Goal: Task Accomplishment & Management: Use online tool/utility

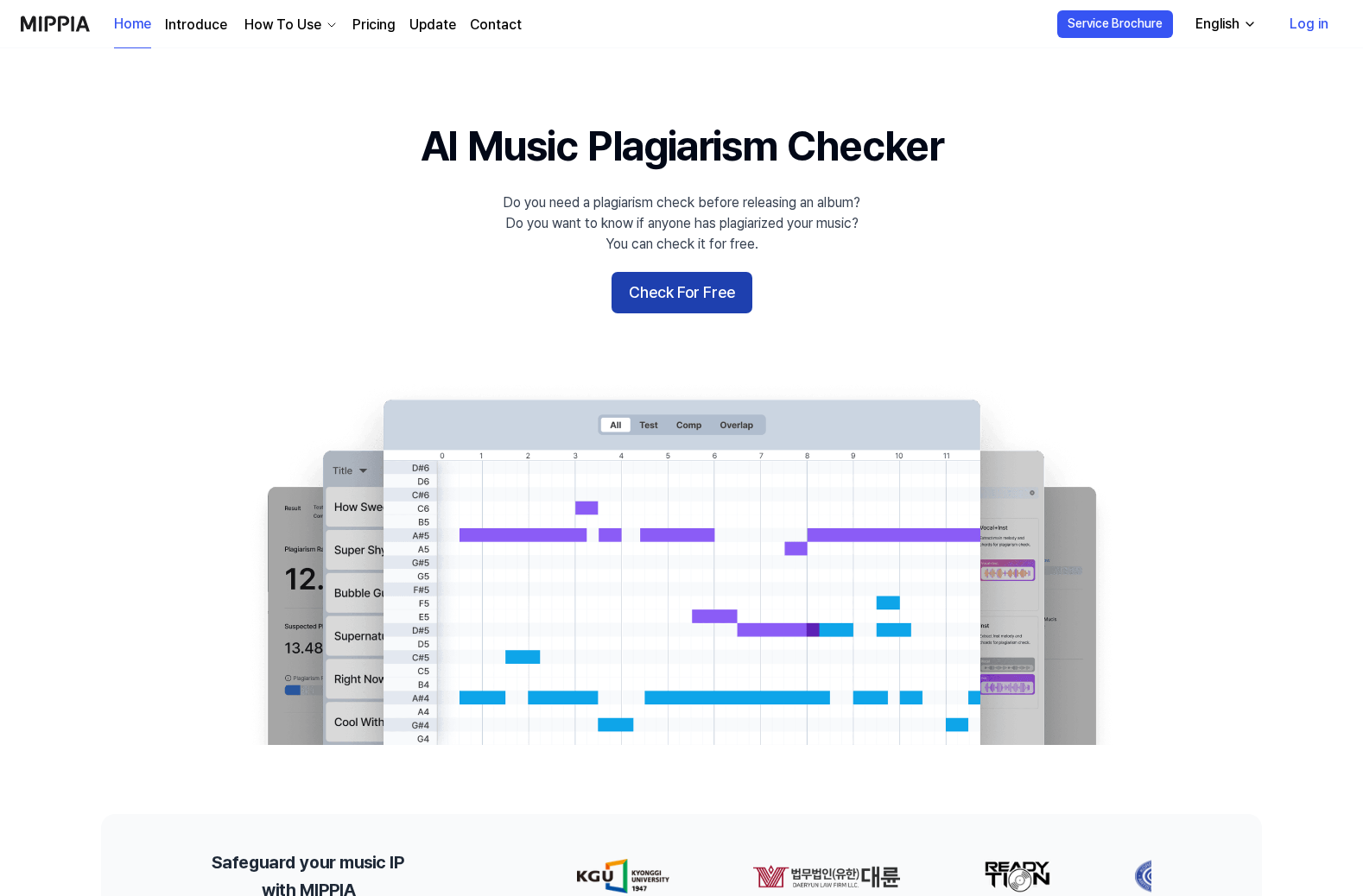
click at [685, 289] on button "Check For Free" at bounding box center [682, 293] width 141 height 41
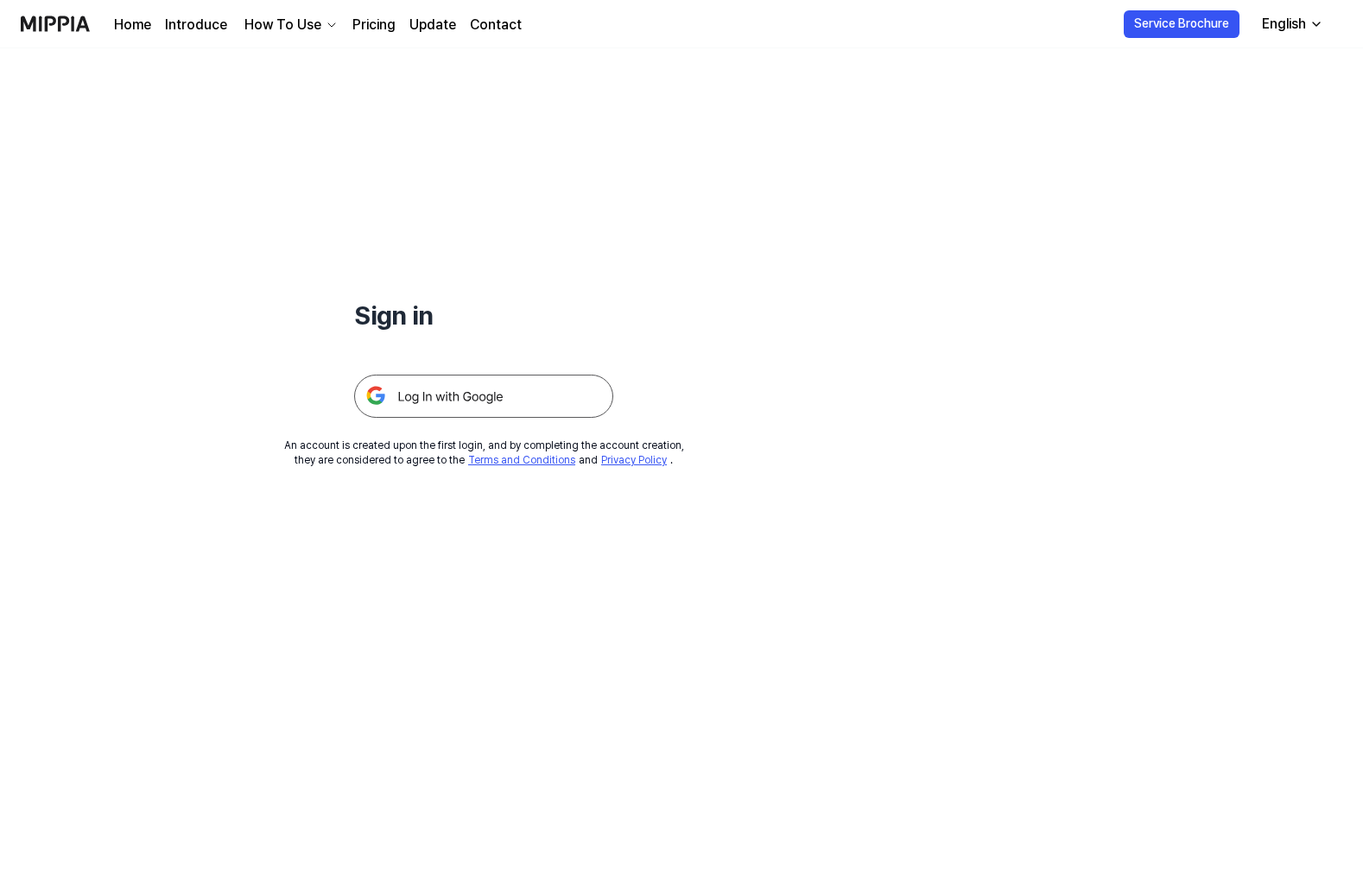
click at [490, 395] on img at bounding box center [484, 396] width 260 height 43
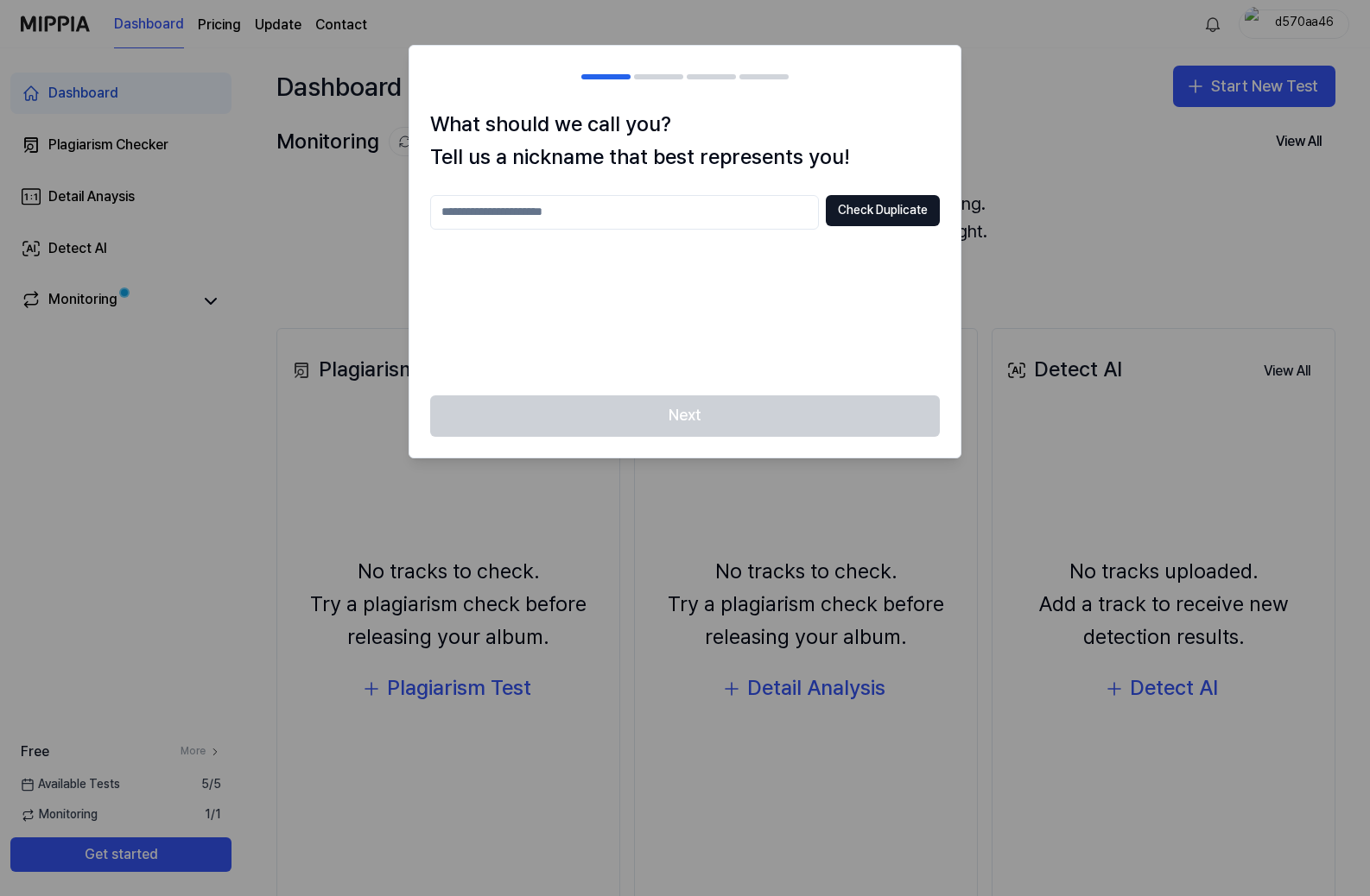
click at [537, 216] on input "text" at bounding box center [625, 213] width 388 height 35
type input "*******"
click at [877, 207] on button "Check Duplicate" at bounding box center [882, 211] width 114 height 31
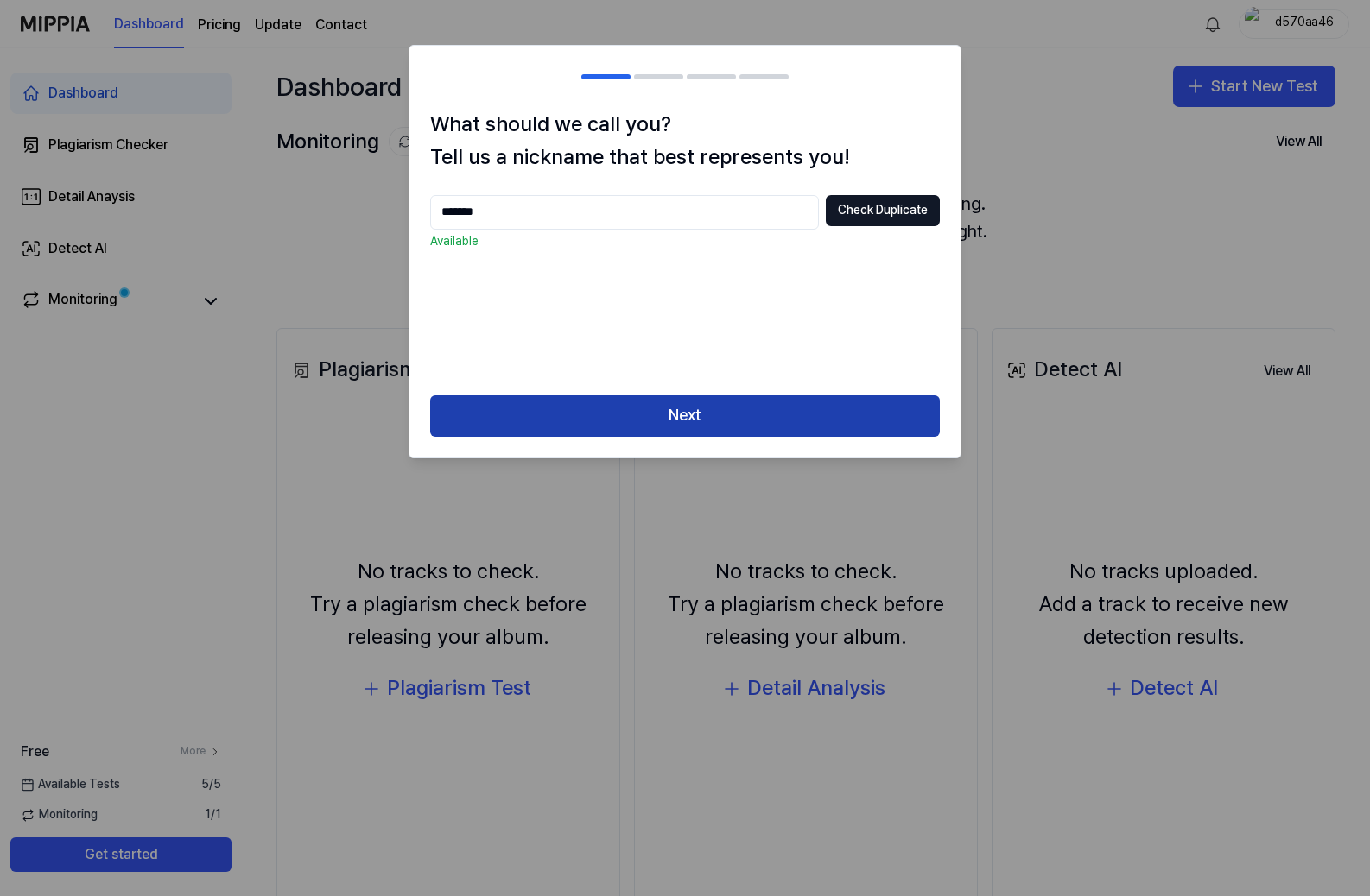
click at [720, 424] on button "Next" at bounding box center [685, 416] width 510 height 41
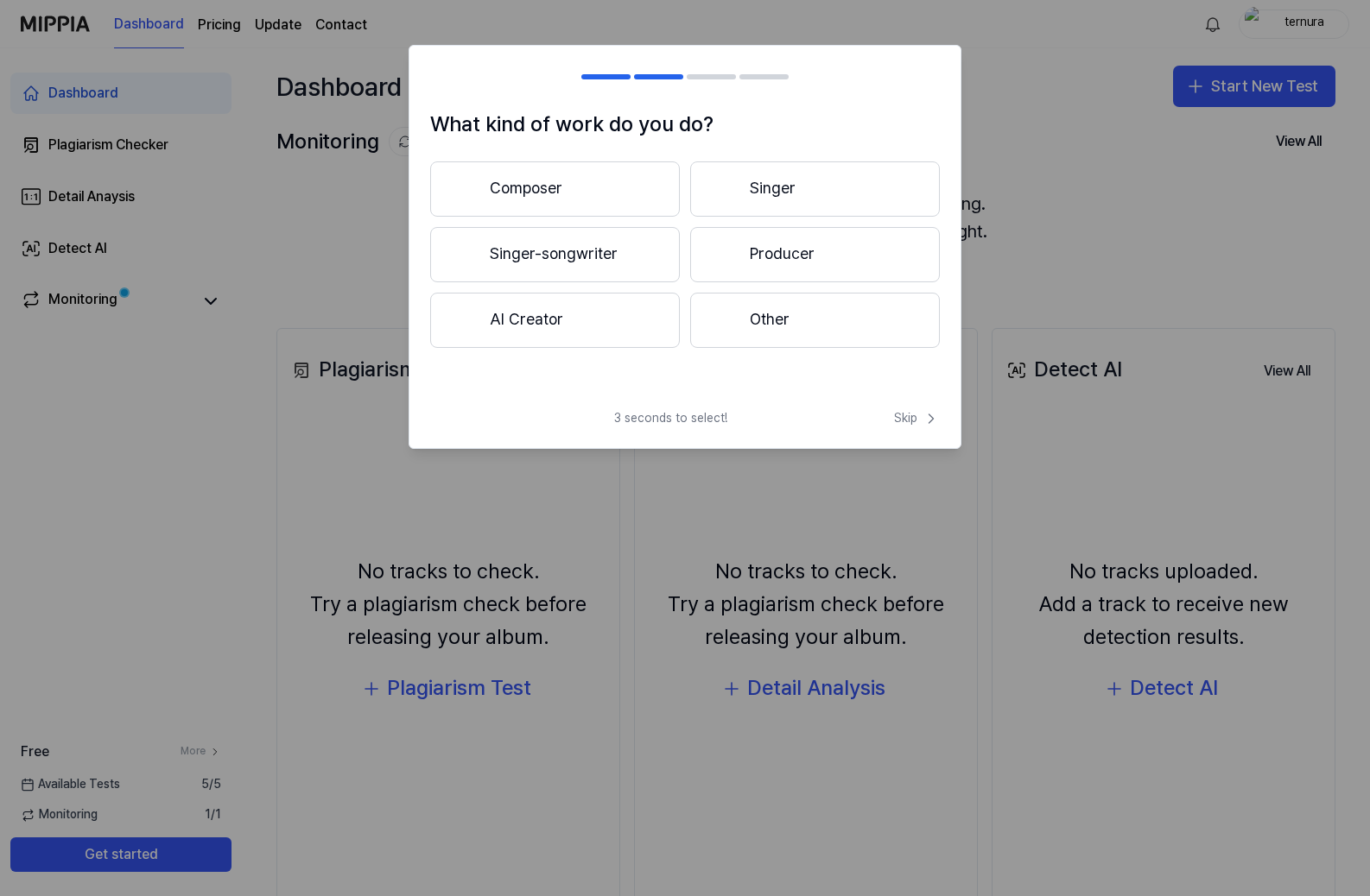
click at [607, 193] on button "Composer" at bounding box center [555, 190] width 249 height 55
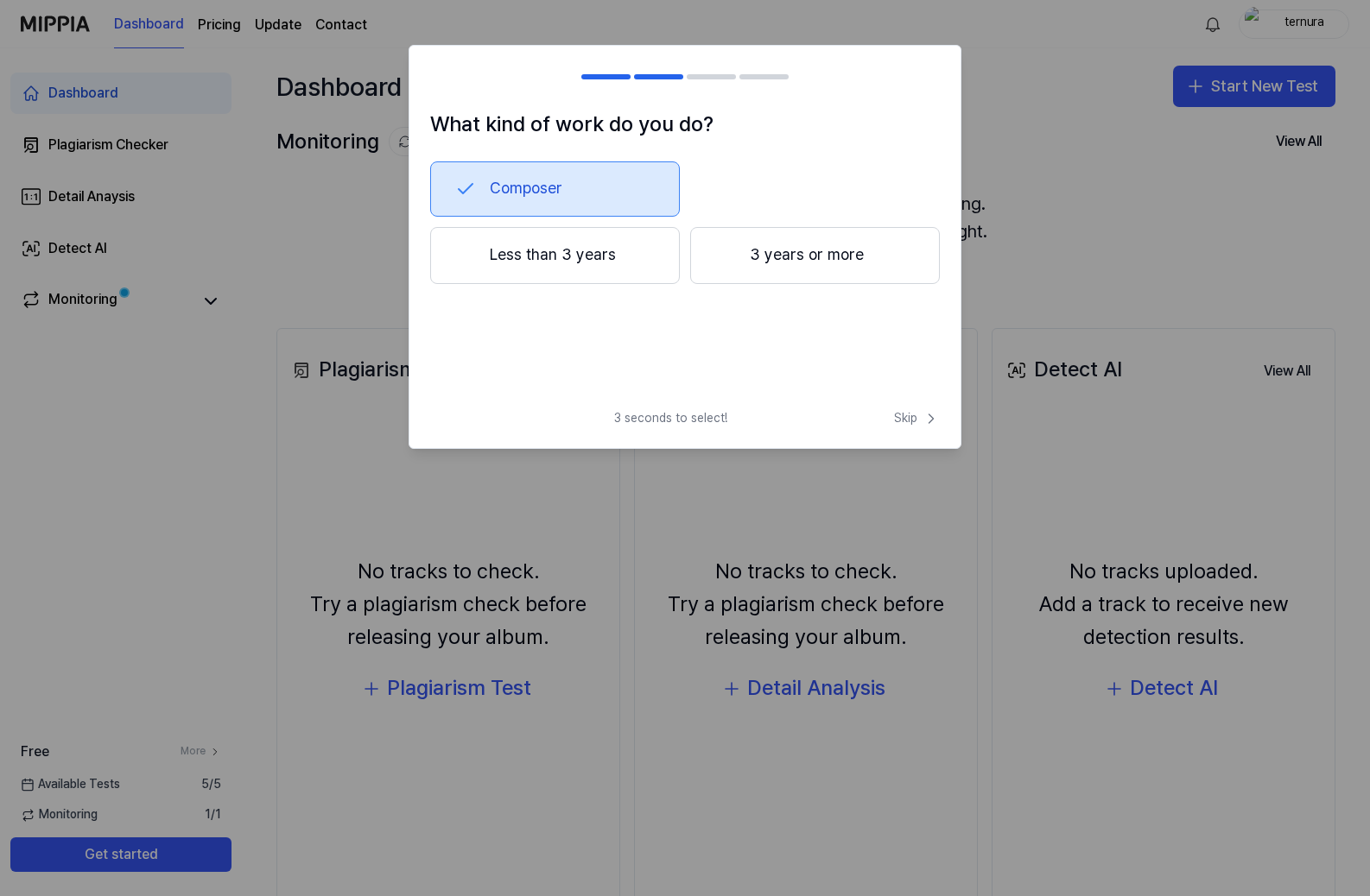
click at [625, 261] on button "Less than 3 years" at bounding box center [555, 256] width 249 height 57
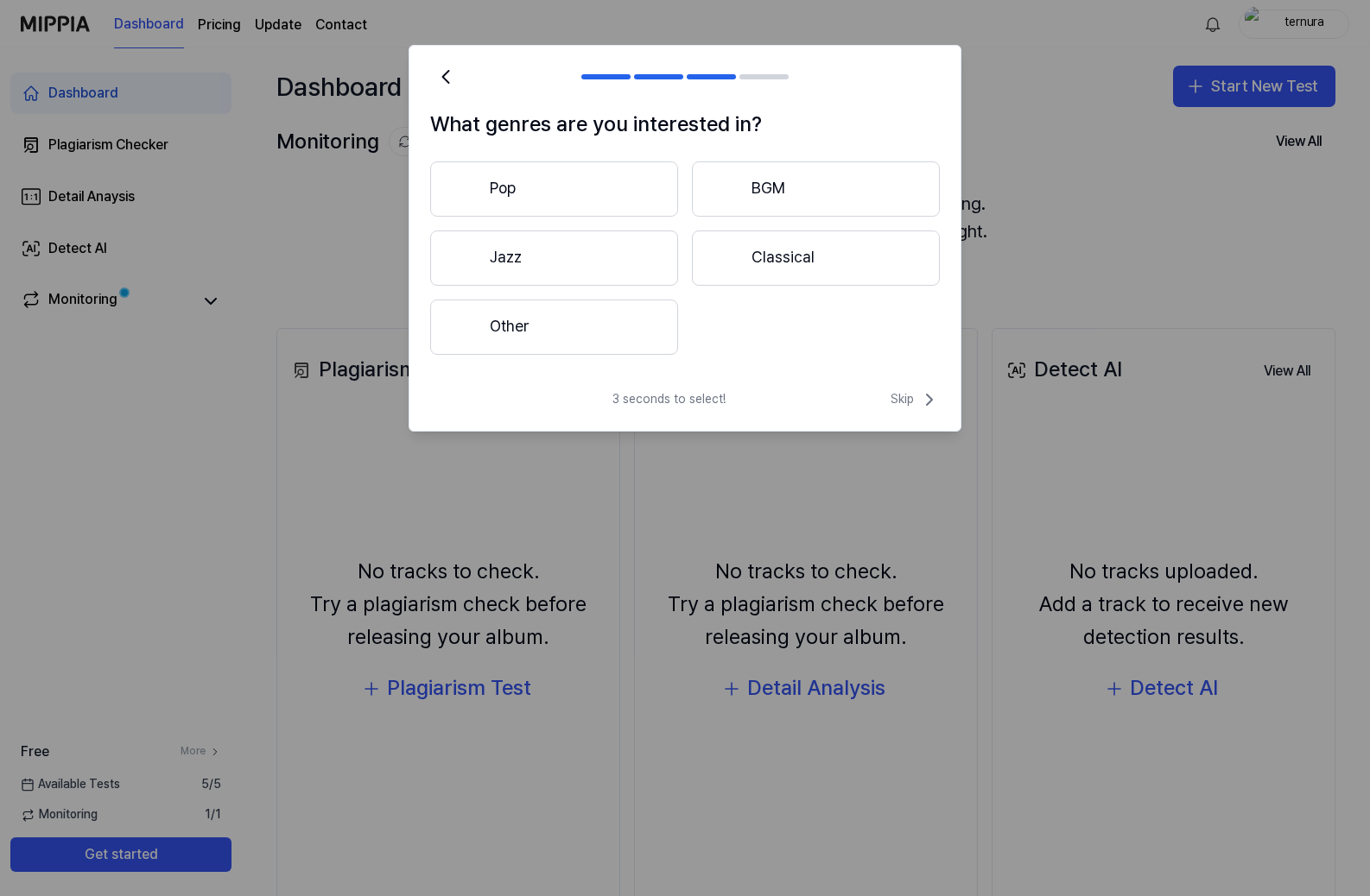
click at [617, 331] on button "Other" at bounding box center [554, 327] width 248 height 55
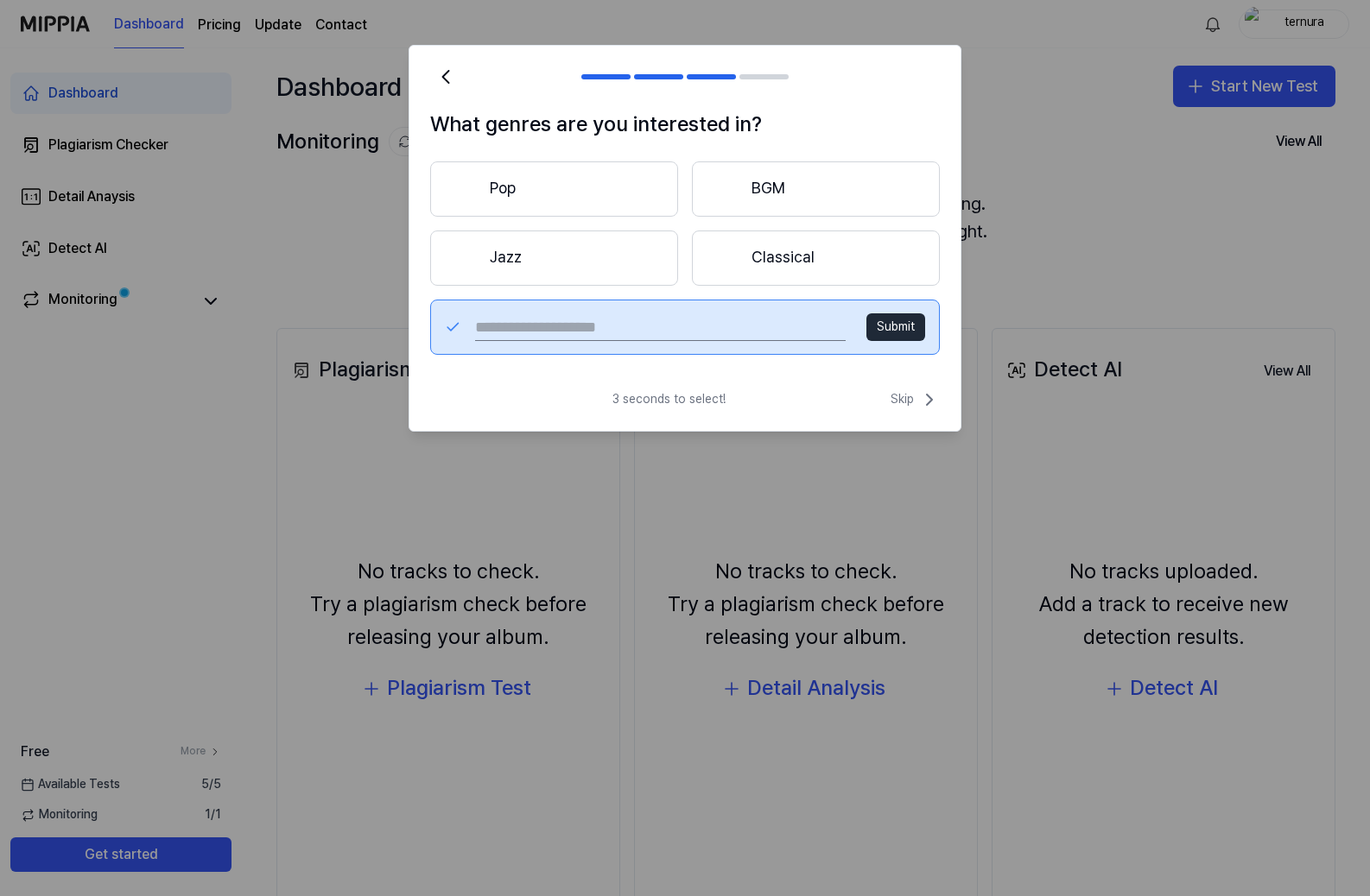
click at [577, 329] on input "text" at bounding box center [660, 327] width 371 height 28
type input "*****"
click at [903, 324] on button "Submit" at bounding box center [896, 327] width 59 height 28
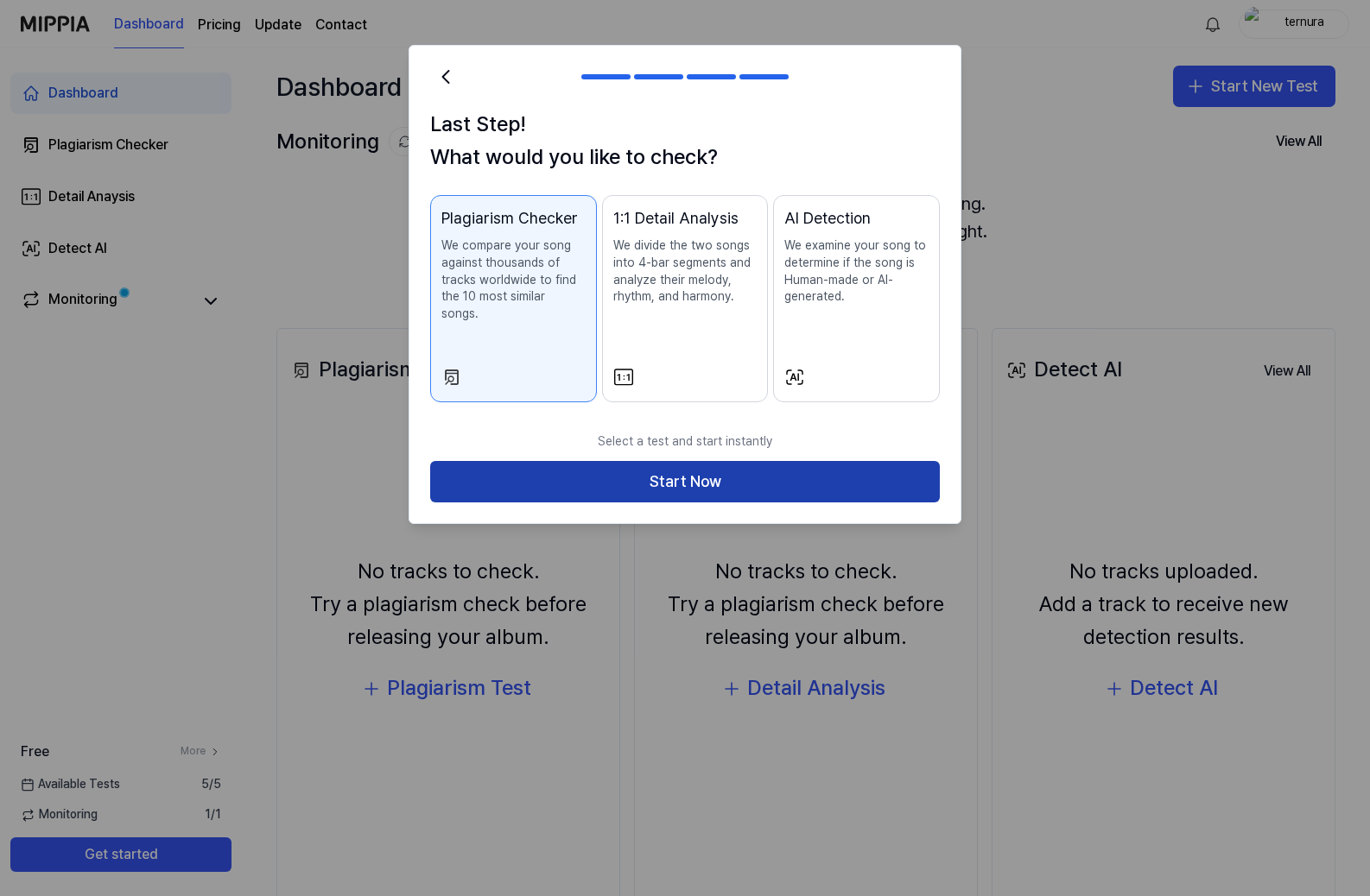
click at [755, 470] on button "Start Now" at bounding box center [685, 481] width 510 height 41
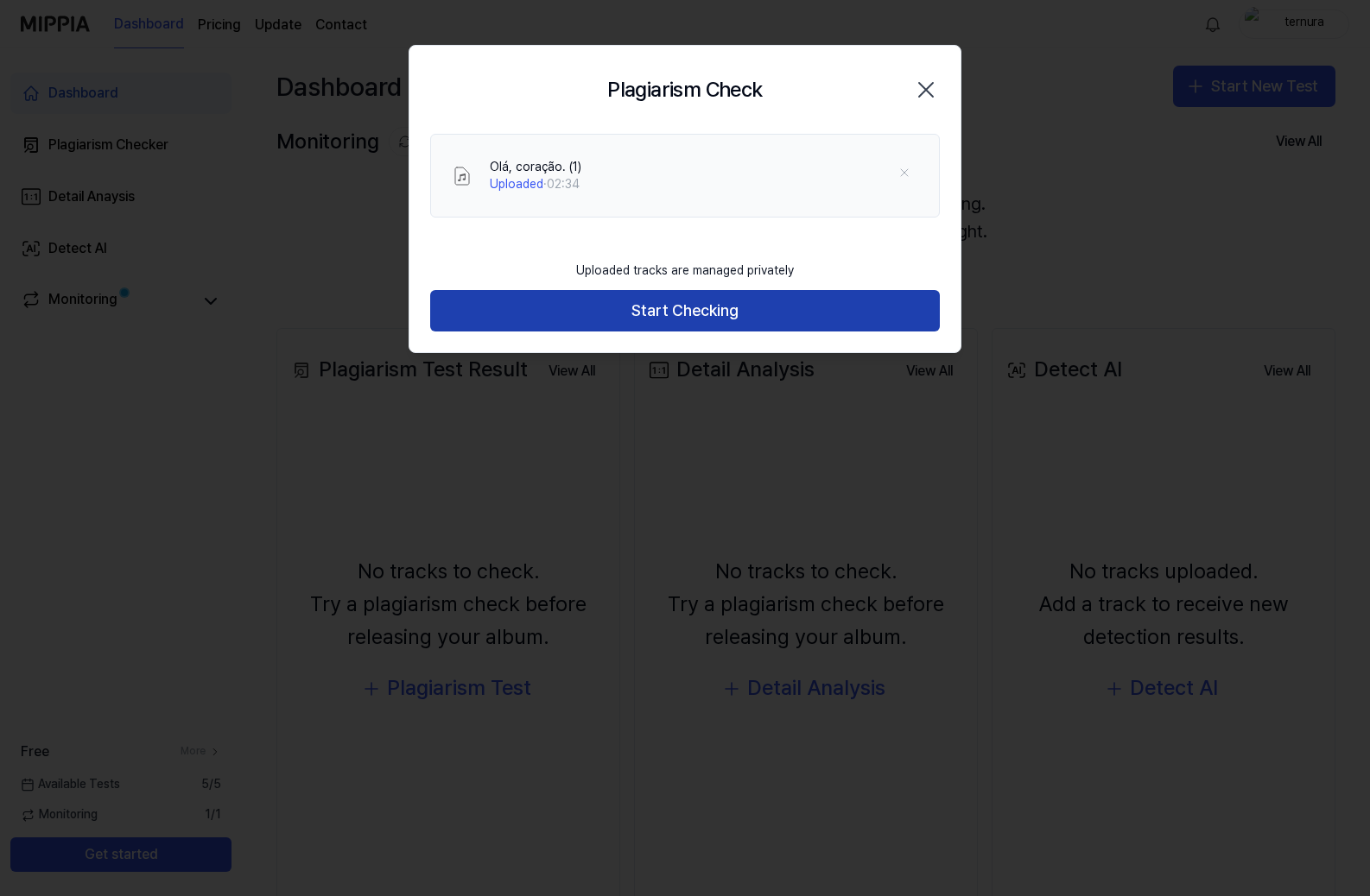
click at [656, 306] on button "Start Checking" at bounding box center [685, 310] width 510 height 41
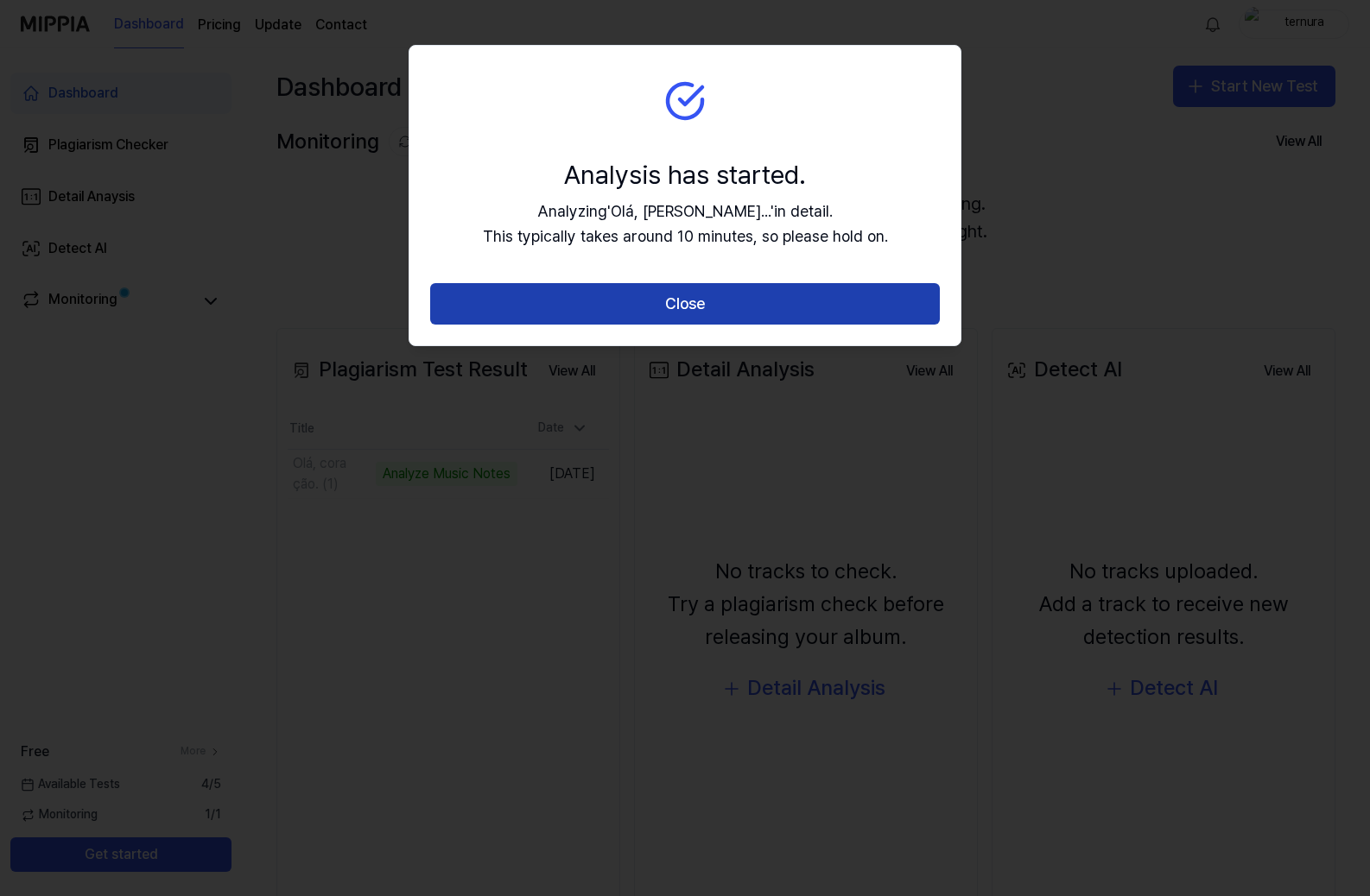
click at [693, 293] on button "Close" at bounding box center [685, 304] width 510 height 41
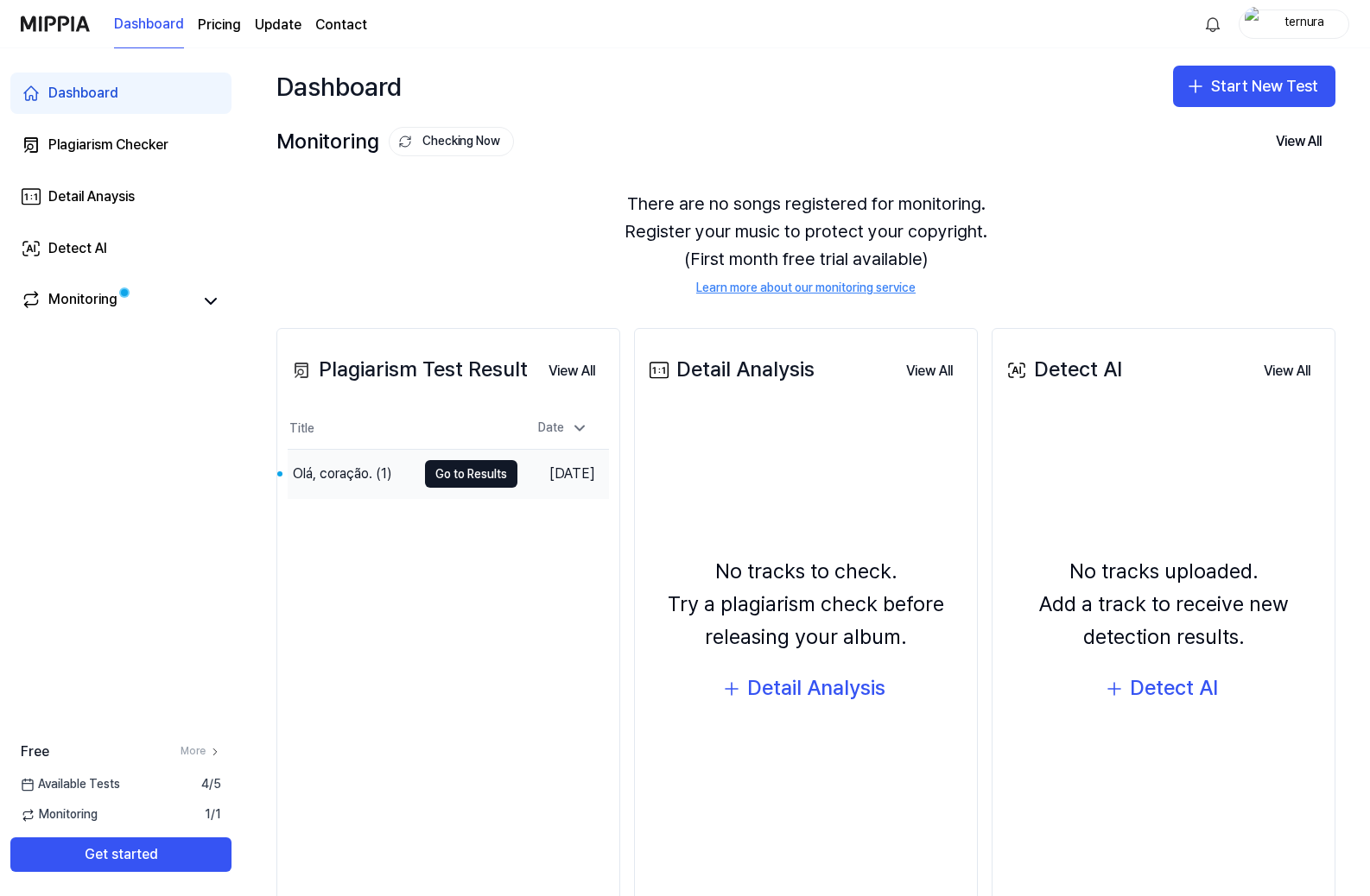
click at [370, 472] on div "Olá, coração. (1)" at bounding box center [342, 474] width 99 height 21
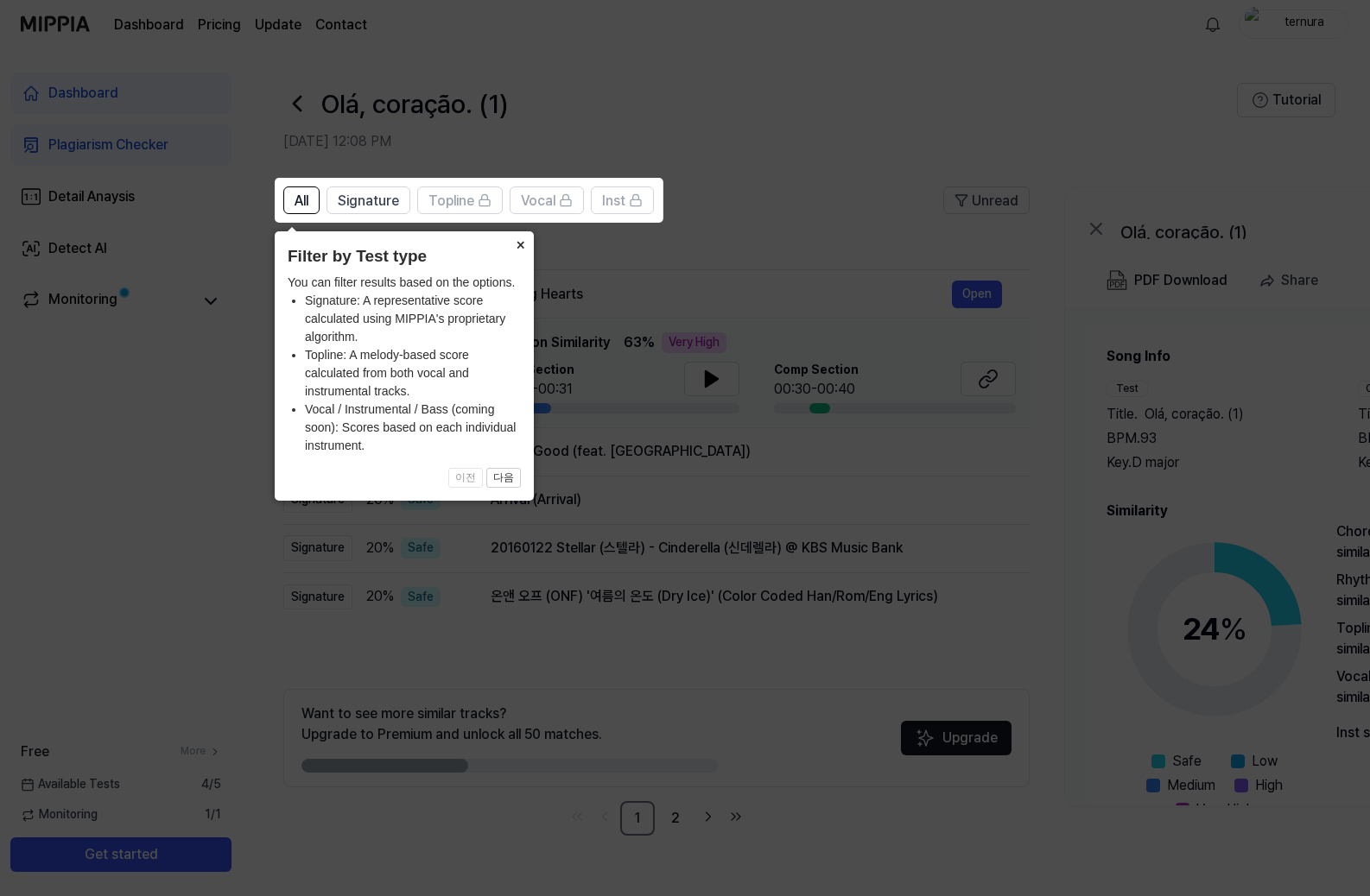
click at [522, 243] on button "×" at bounding box center [520, 244] width 28 height 24
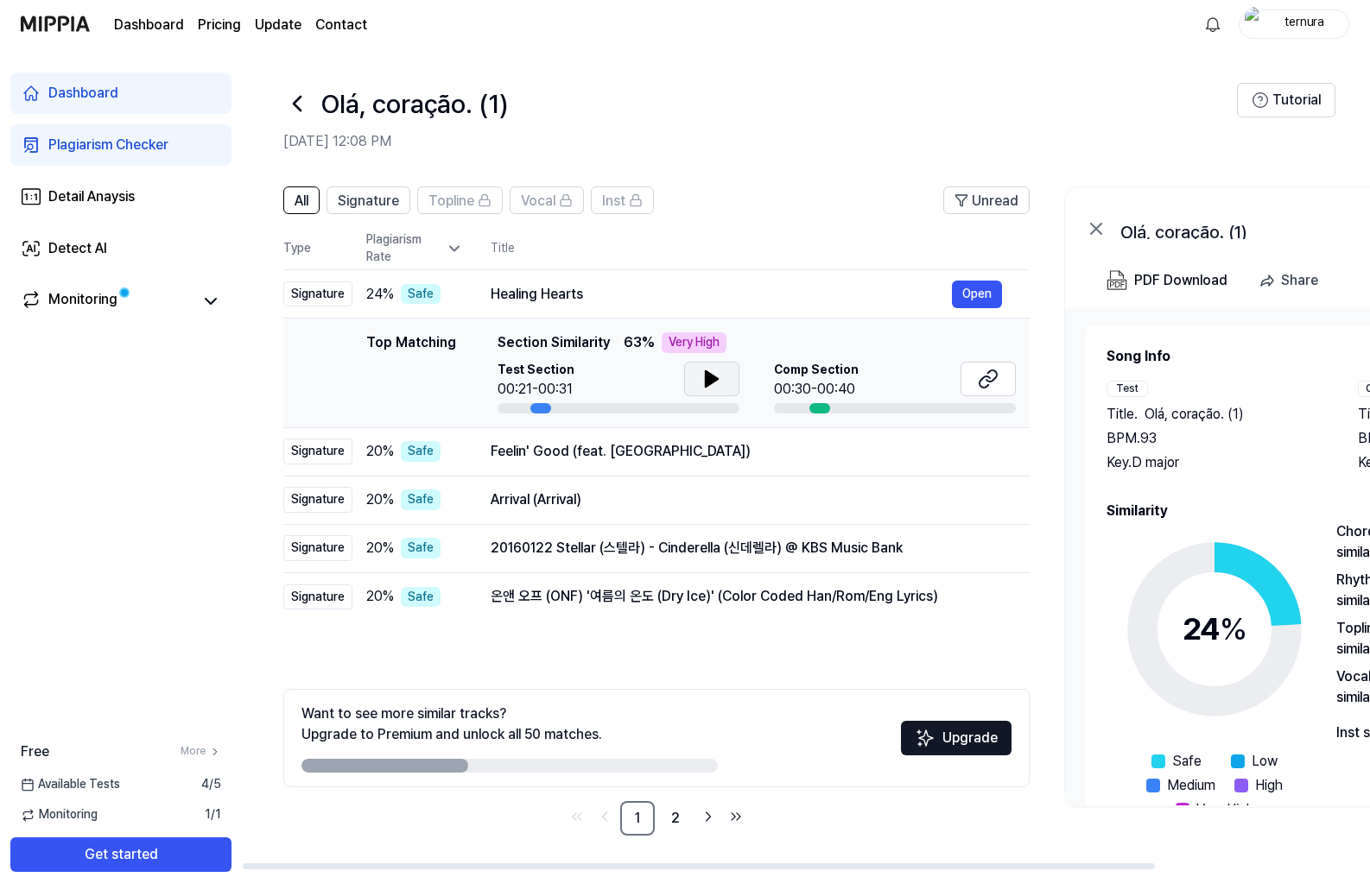
click at [704, 367] on button at bounding box center [712, 379] width 55 height 35
click at [969, 293] on button "Open" at bounding box center [977, 294] width 50 height 28
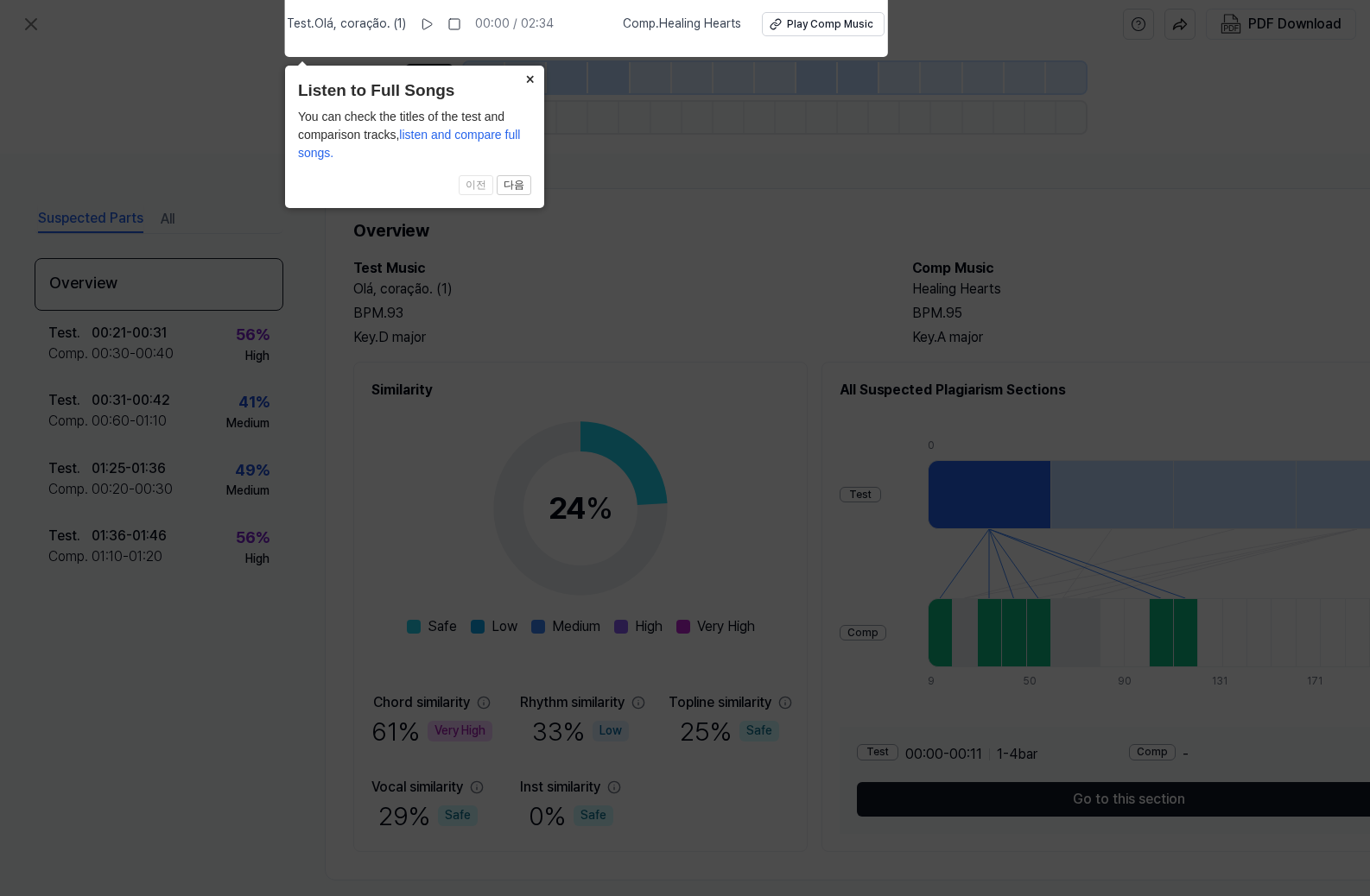
click at [529, 76] on button "×" at bounding box center [530, 77] width 28 height 24
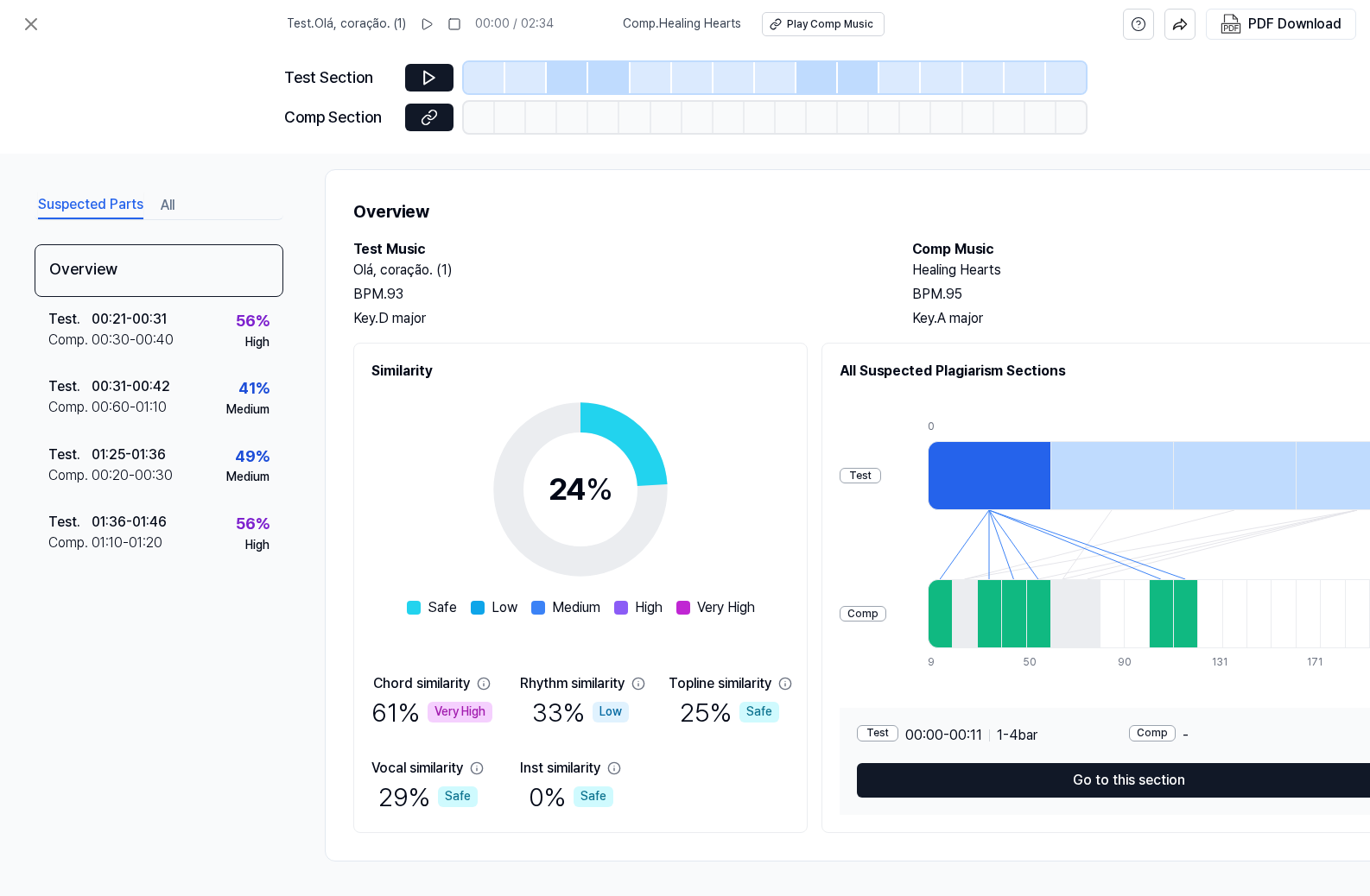
scroll to position [26, 0]
click at [952, 622] on div at bounding box center [939, 614] width 24 height 69
click at [420, 77] on icon at bounding box center [429, 77] width 17 height 17
click at [38, 24] on icon at bounding box center [31, 24] width 21 height 21
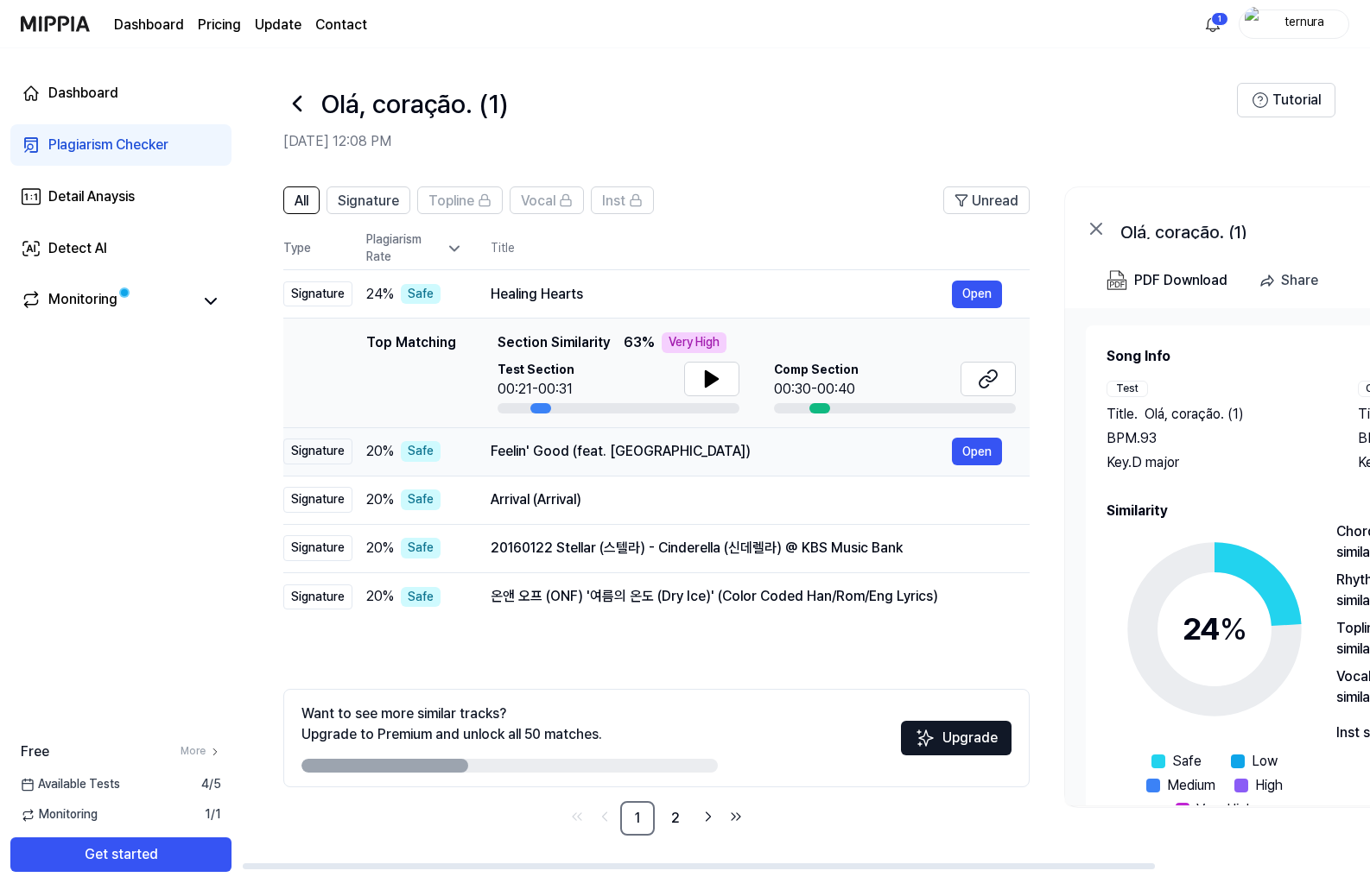
click at [868, 446] on div "Feelin' Good (feat. [GEOGRAPHIC_DATA])" at bounding box center [720, 452] width 461 height 21
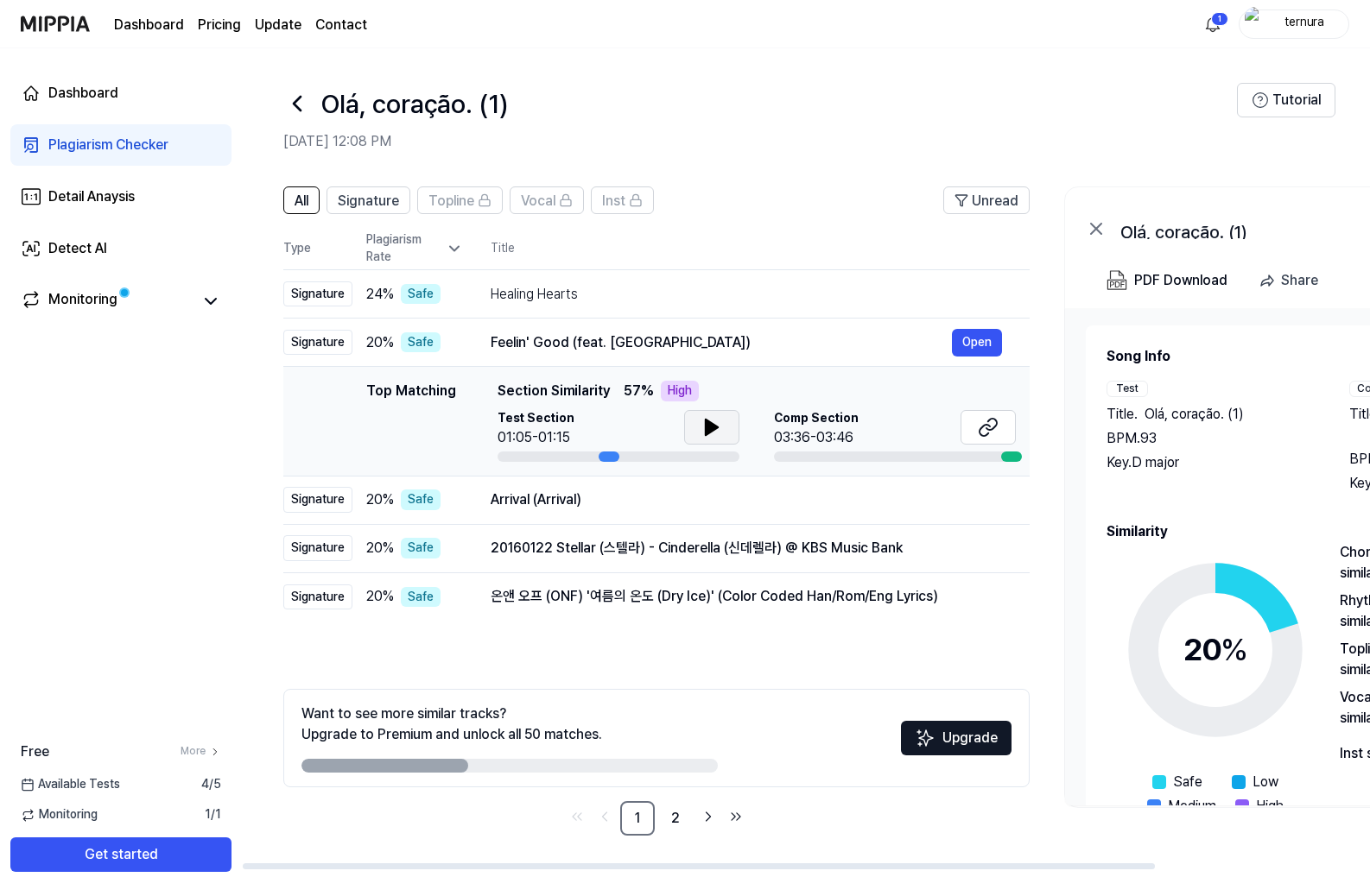
click at [697, 429] on button at bounding box center [712, 428] width 55 height 35
click at [639, 284] on div "Healing Hearts" at bounding box center [720, 294] width 461 height 21
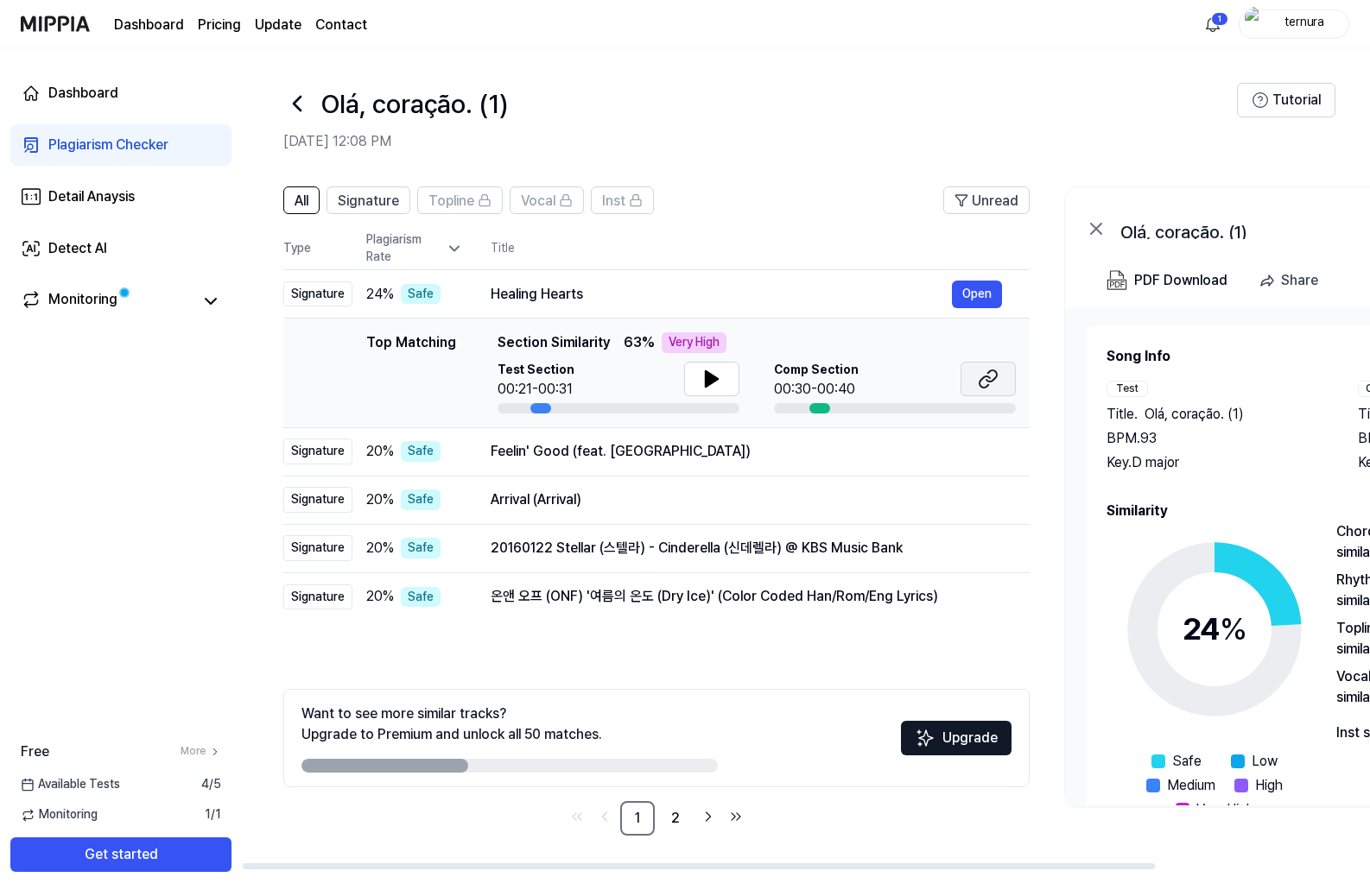
click at [999, 382] on button at bounding box center [988, 379] width 55 height 35
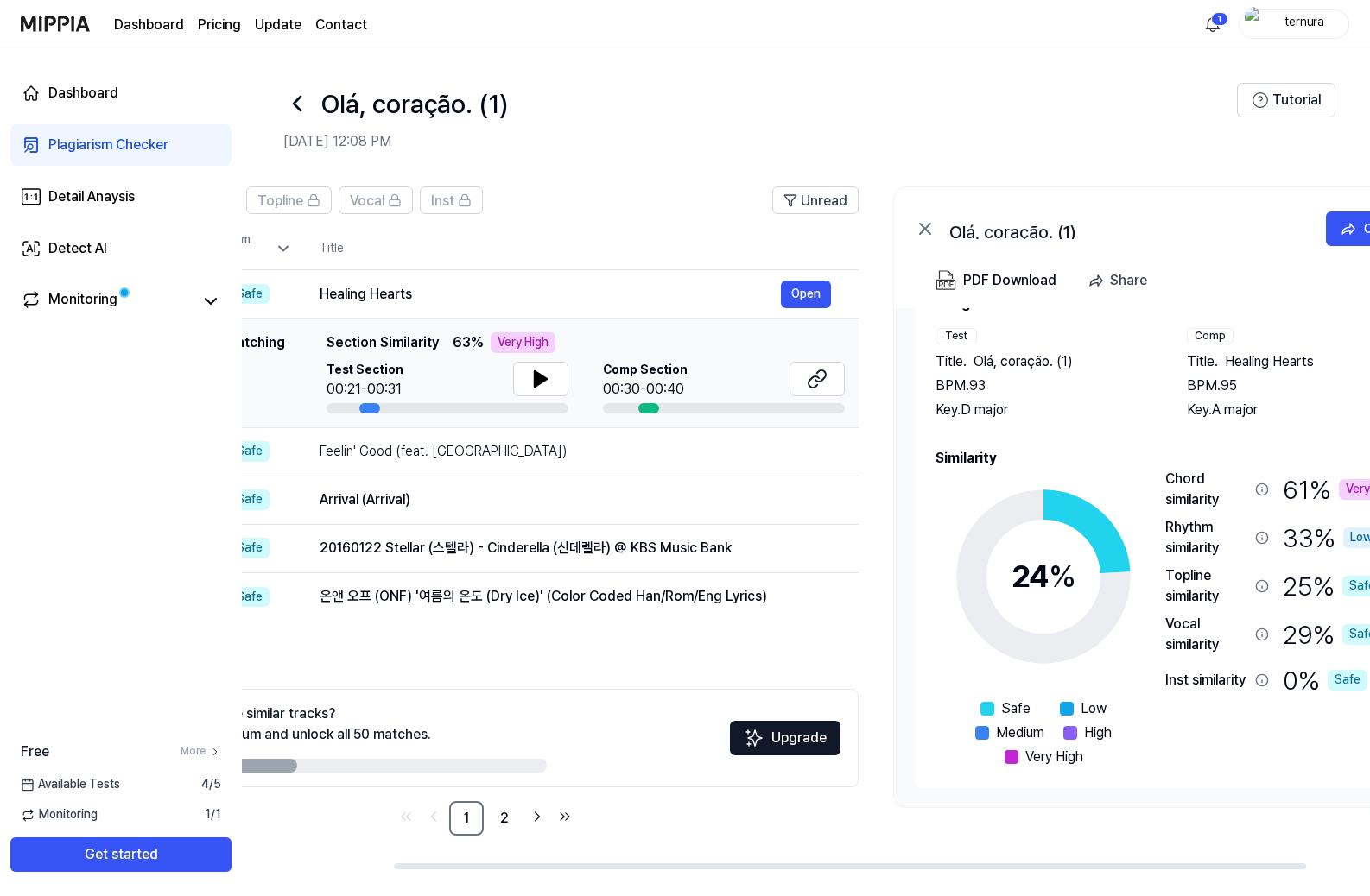
scroll to position [0, 252]
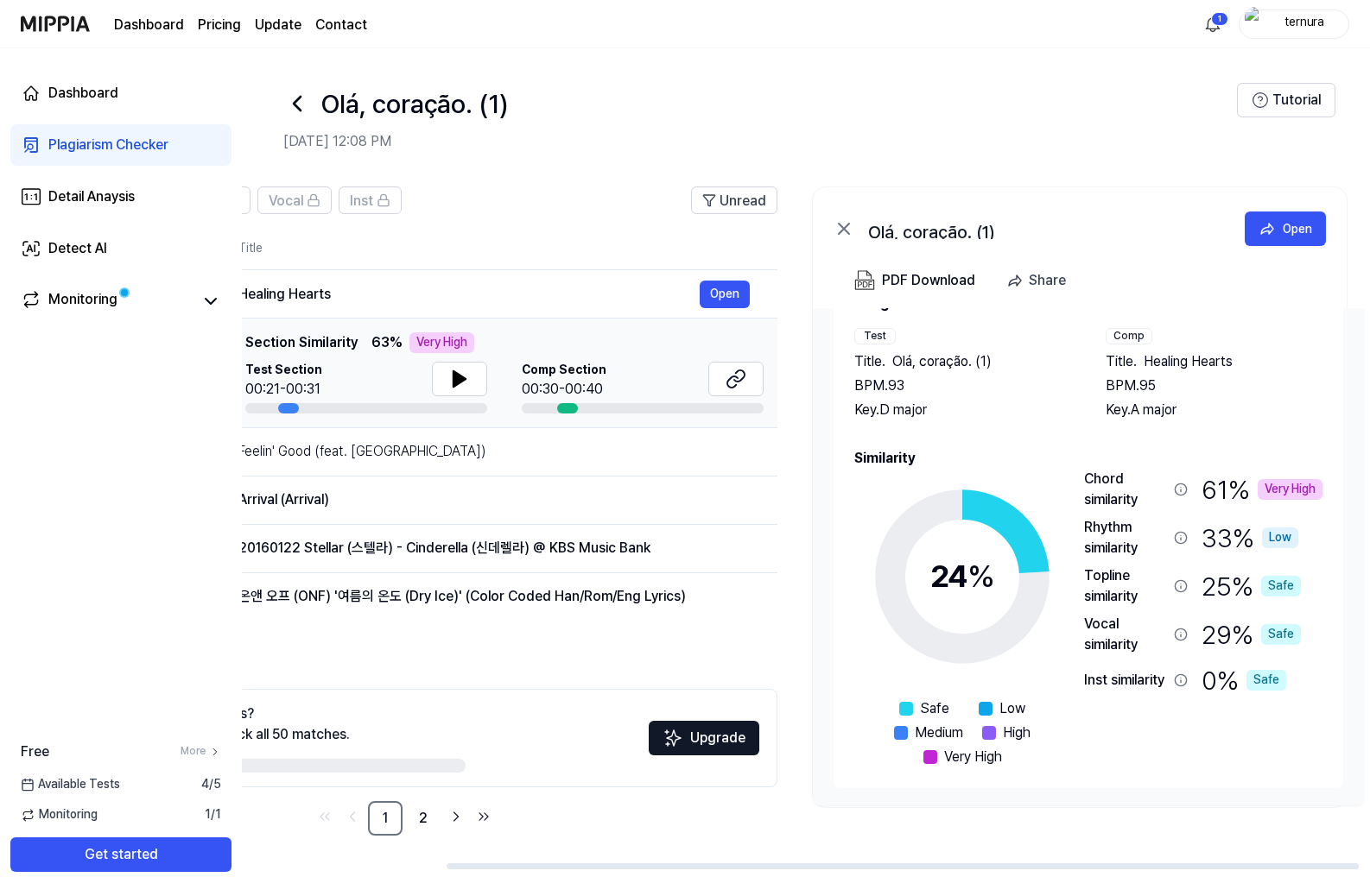
drag, startPoint x: 1134, startPoint y: 866, endPoint x: 1339, endPoint y: 868, distance: 205.0
click at [1339, 868] on div at bounding box center [902, 867] width 912 height 6
click at [1165, 480] on div "Chord similarity" at bounding box center [1125, 489] width 83 height 41
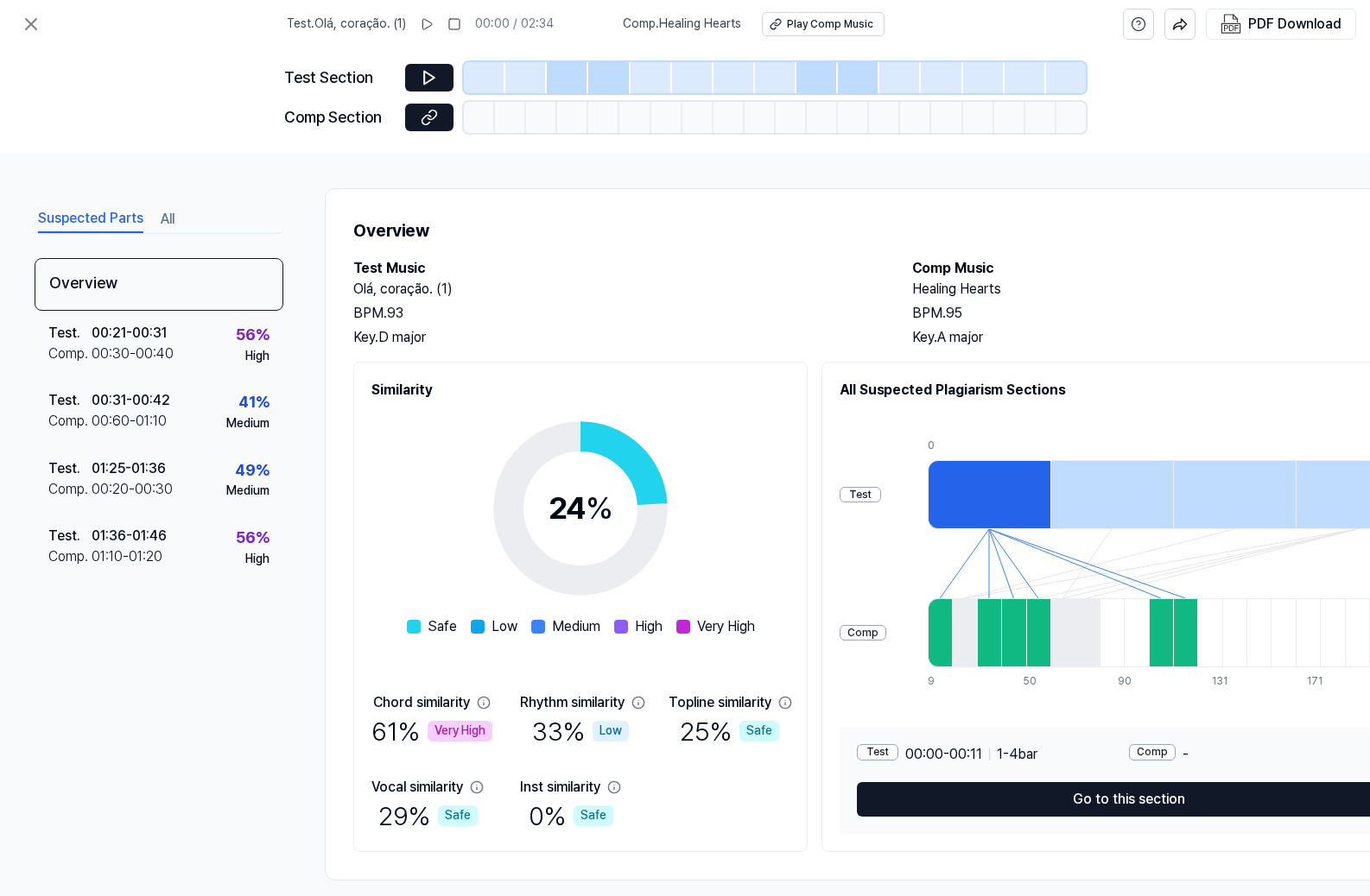
click at [998, 500] on div at bounding box center [988, 494] width 122 height 69
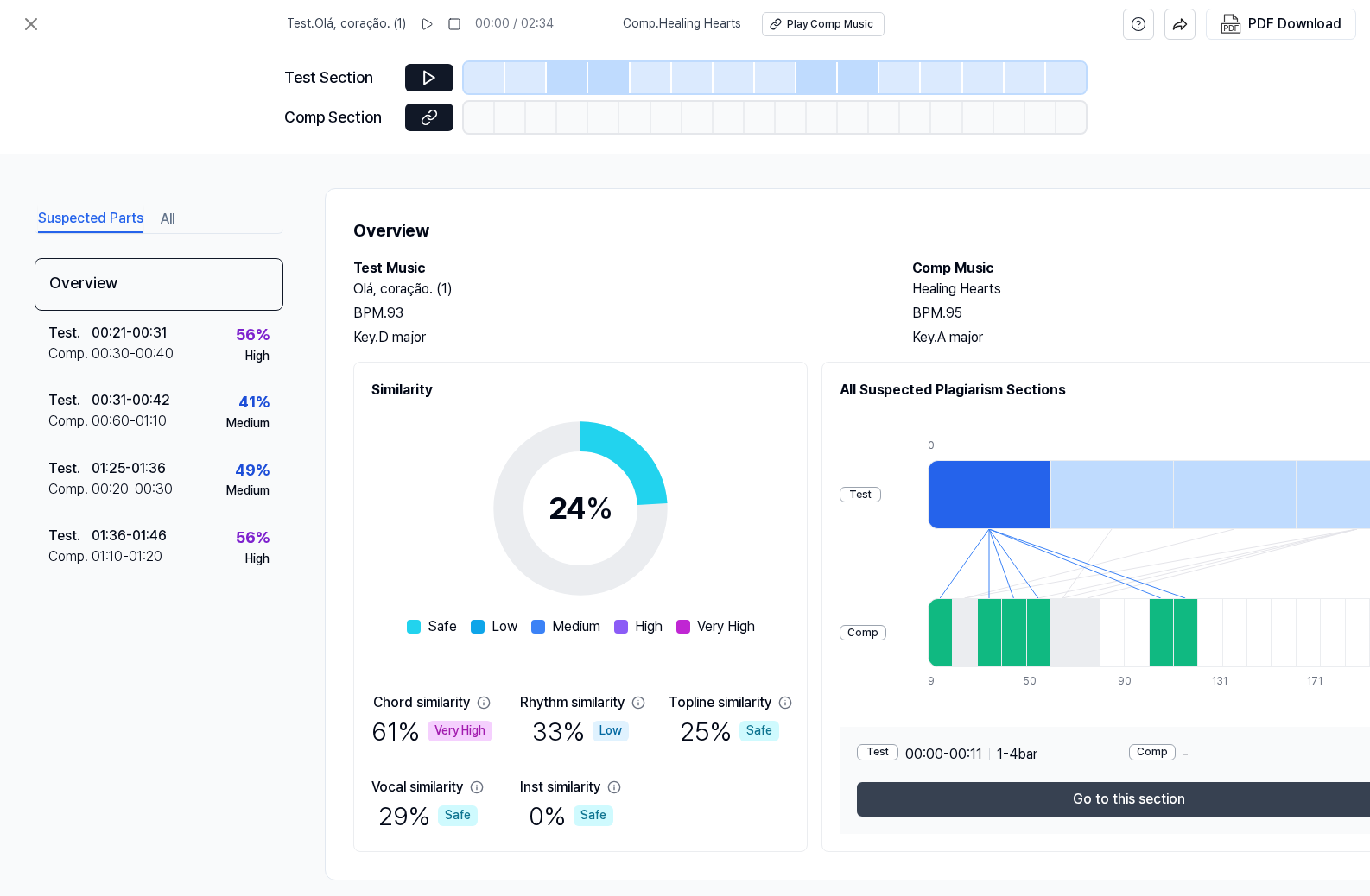
click at [1015, 801] on button "Go to this section" at bounding box center [1128, 800] width 544 height 35
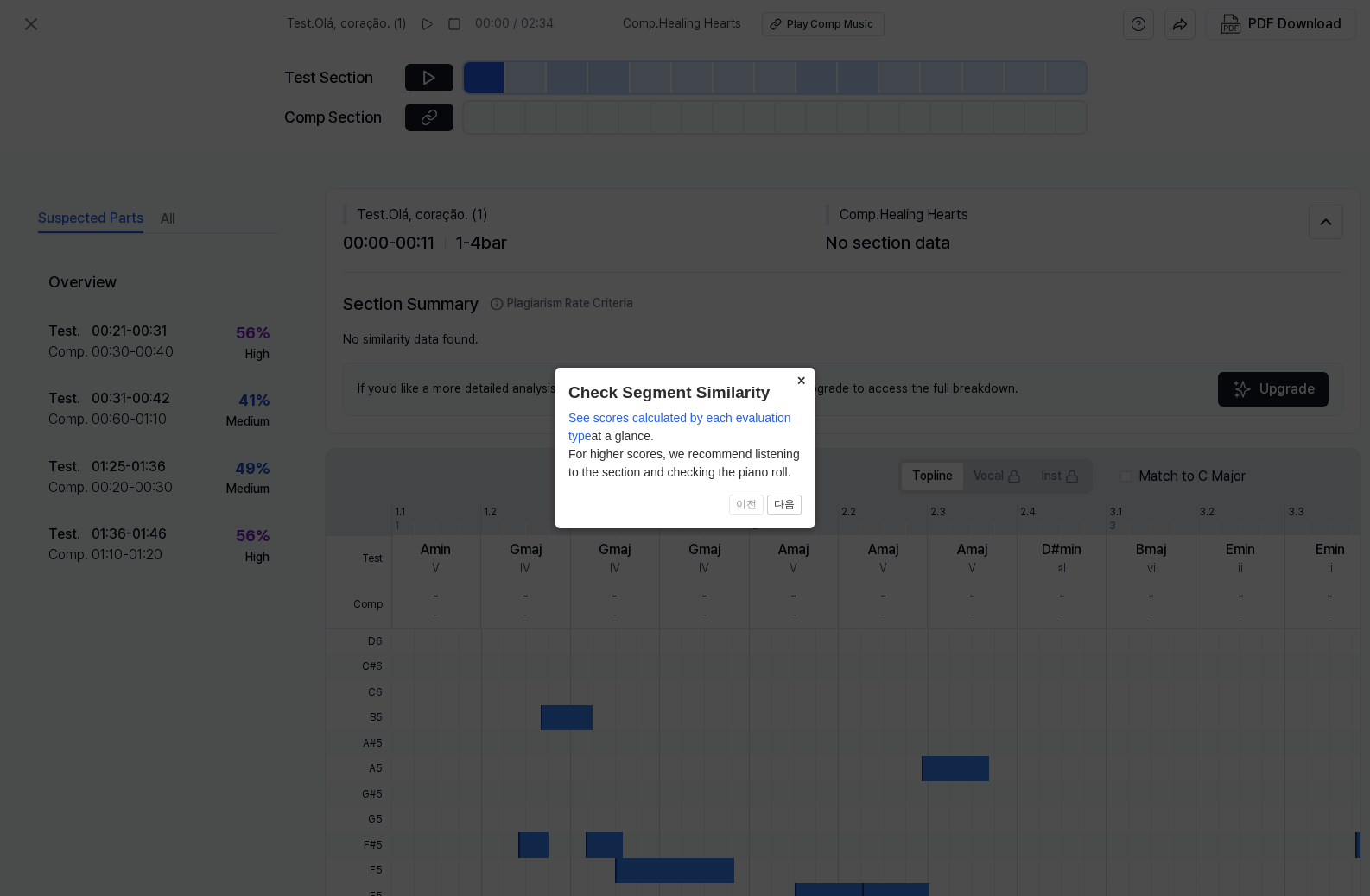
click at [807, 382] on button "×" at bounding box center [800, 380] width 28 height 24
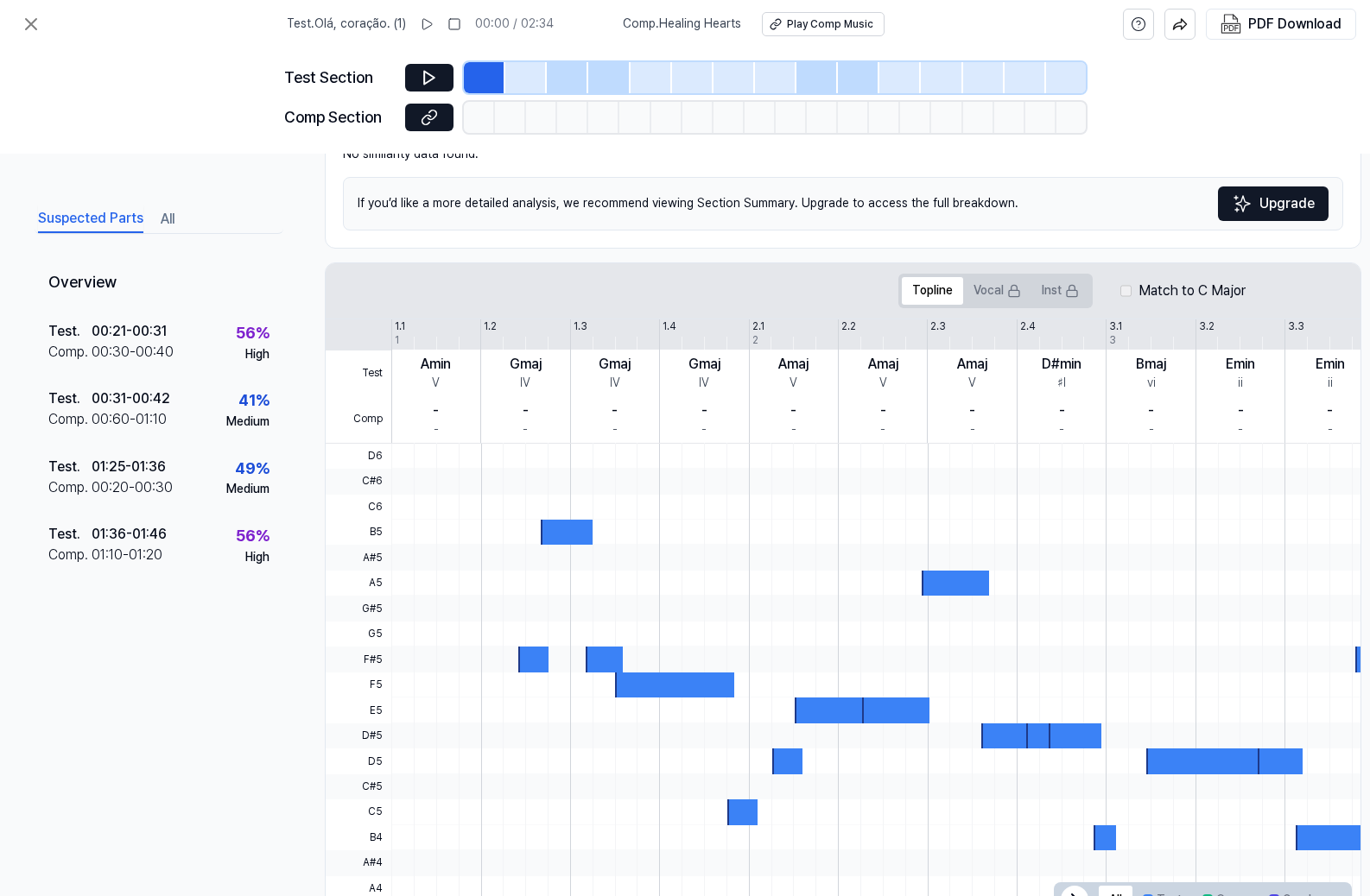
scroll to position [188, 0]
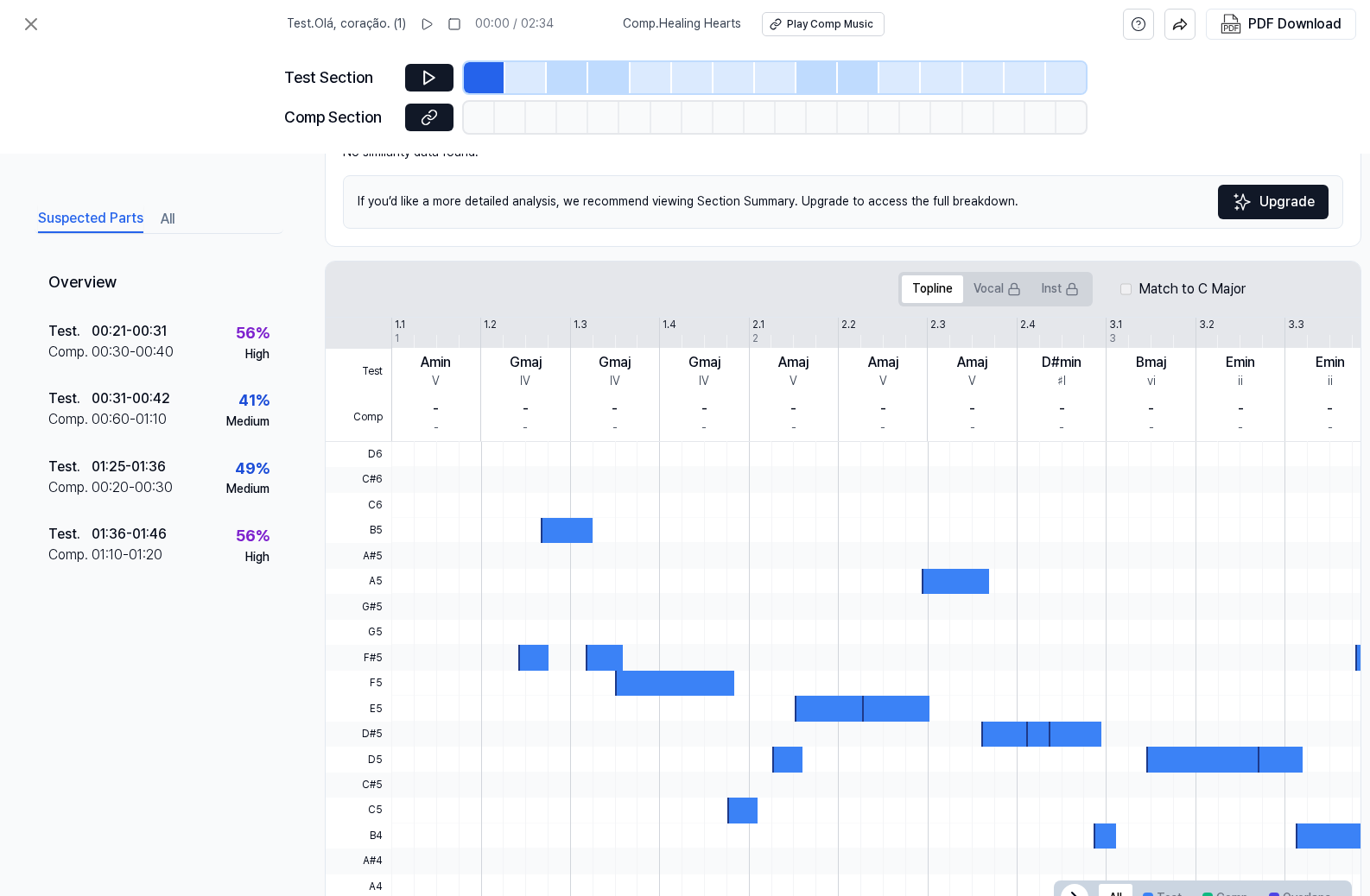
click at [558, 529] on div at bounding box center [567, 530] width 52 height 25
click at [432, 77] on icon at bounding box center [429, 78] width 10 height 13
click at [37, 29] on icon at bounding box center [31, 24] width 21 height 21
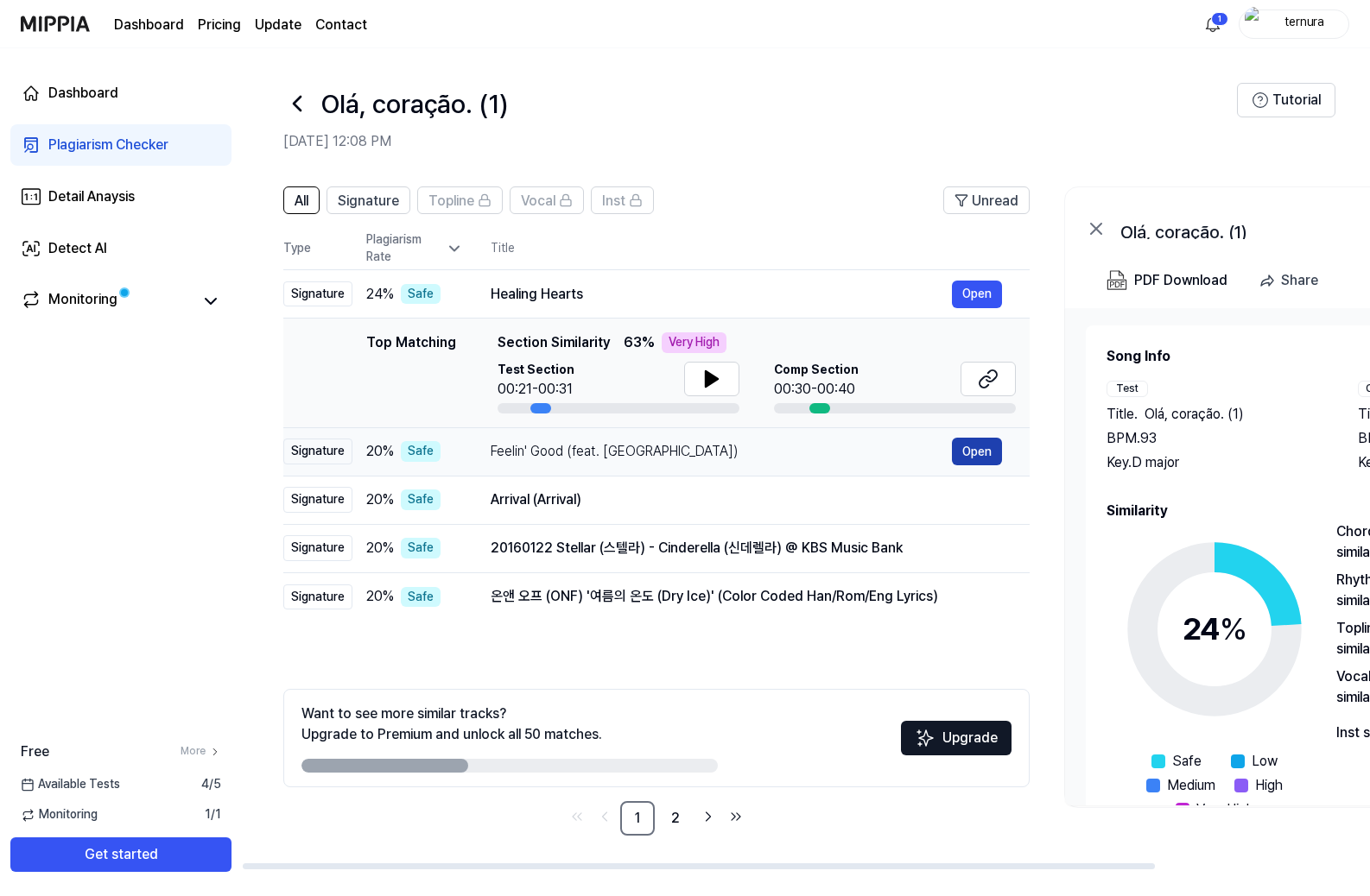
click at [958, 456] on button "Open" at bounding box center [977, 452] width 50 height 28
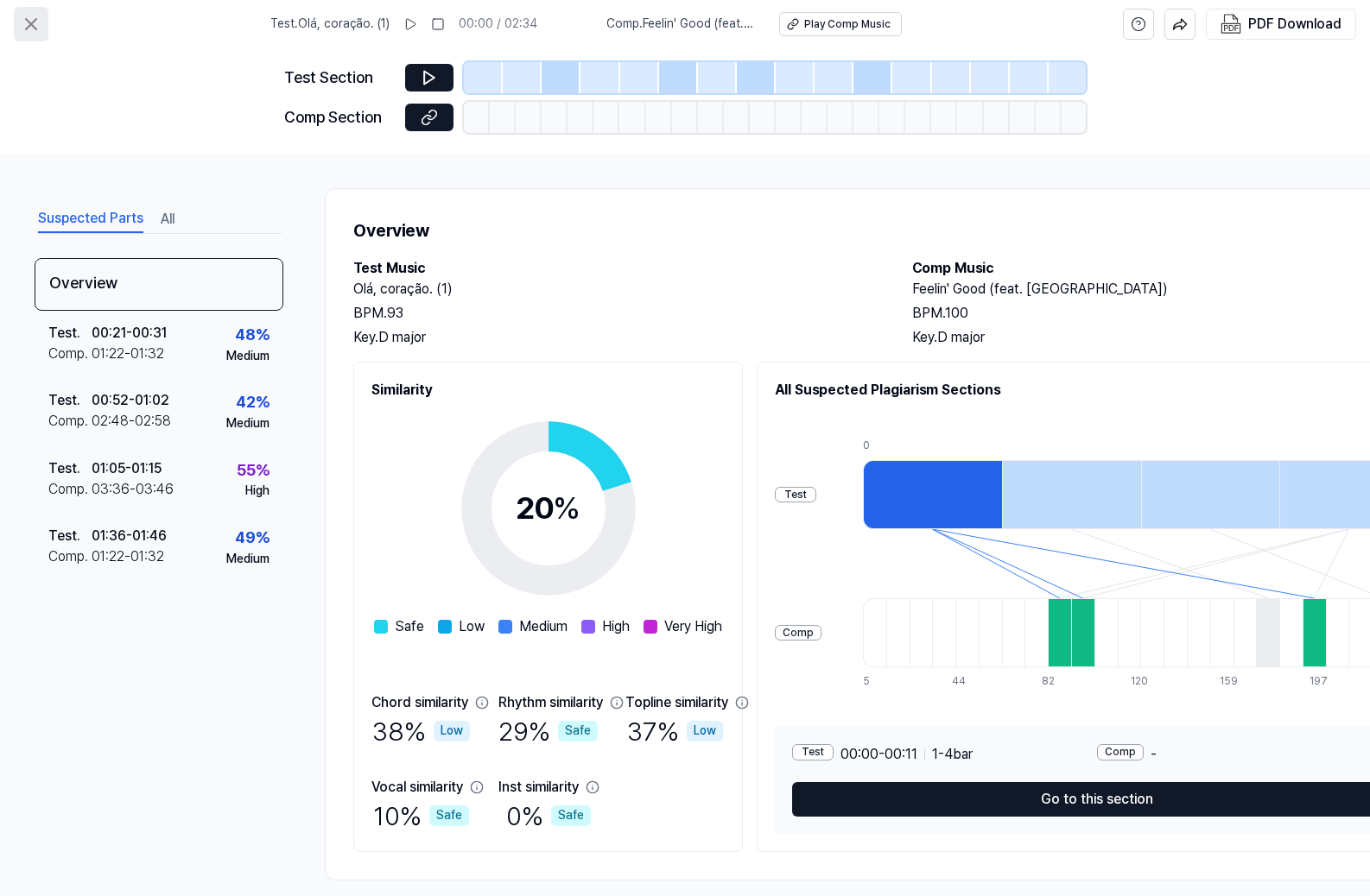
click at [26, 29] on icon at bounding box center [31, 24] width 21 height 21
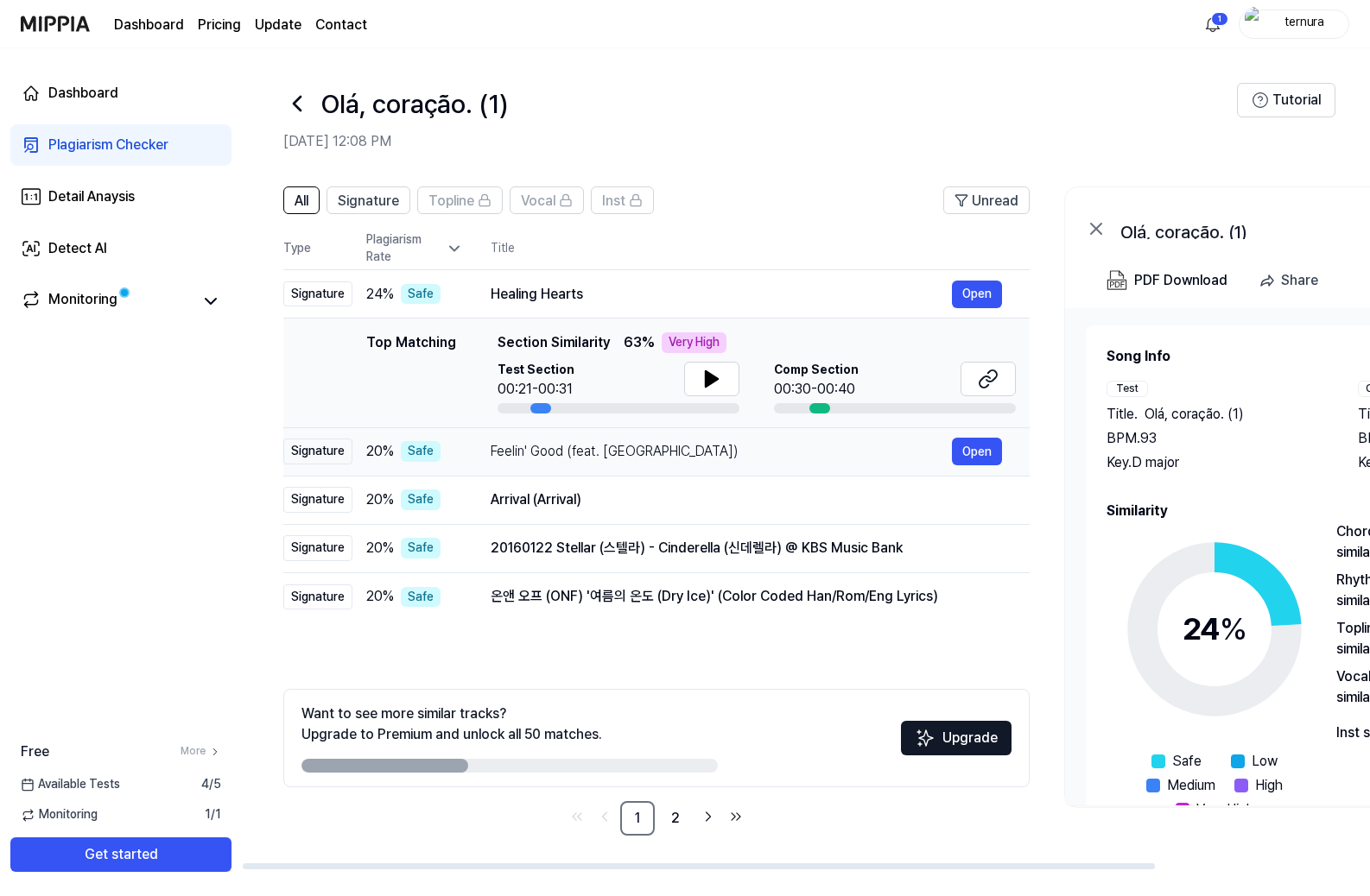
click at [685, 457] on div "Feelin' Good (feat. [GEOGRAPHIC_DATA])" at bounding box center [720, 452] width 461 height 21
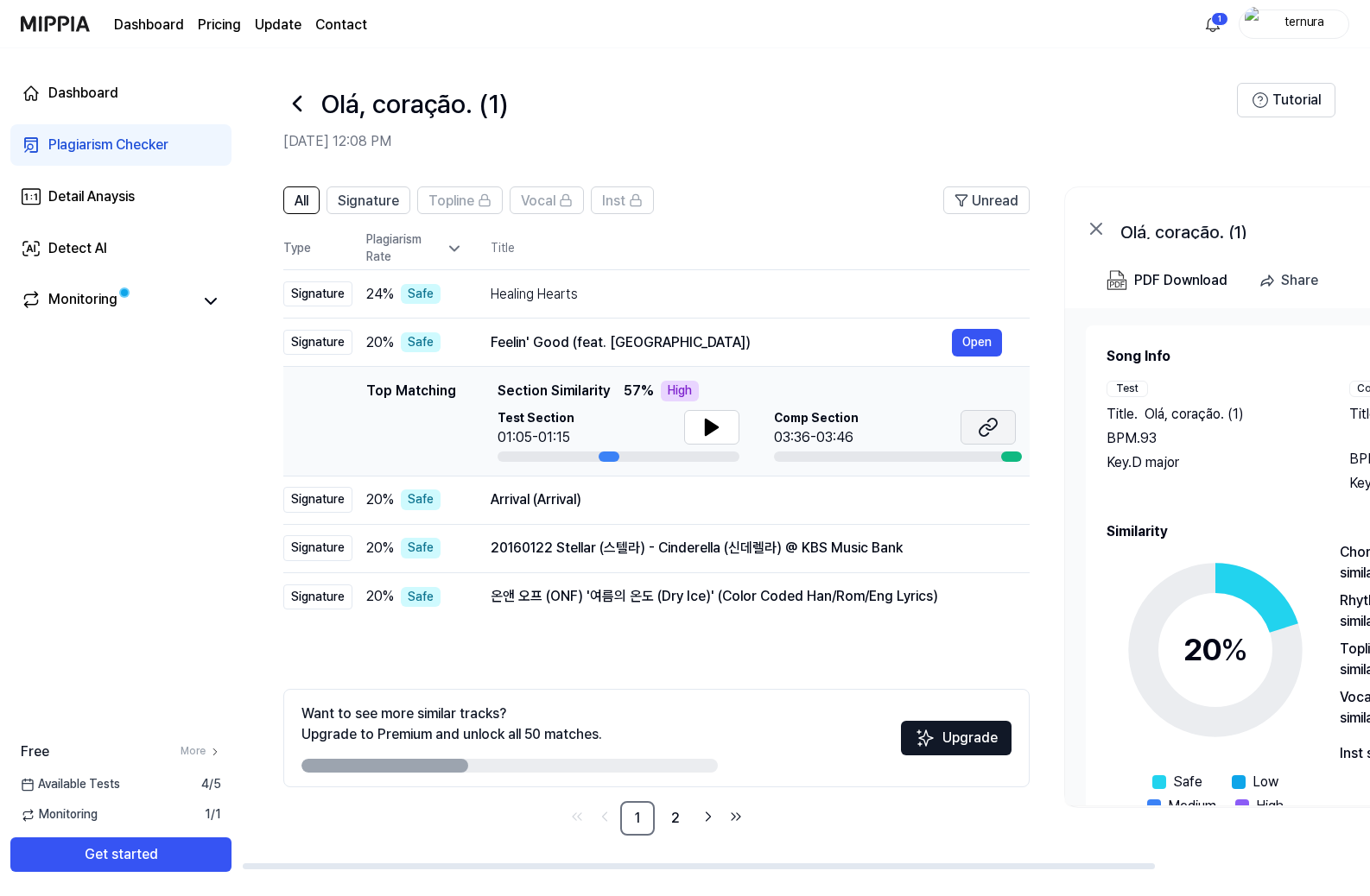
click at [988, 422] on icon at bounding box center [988, 427] width 21 height 21
